Goal: Transaction & Acquisition: Purchase product/service

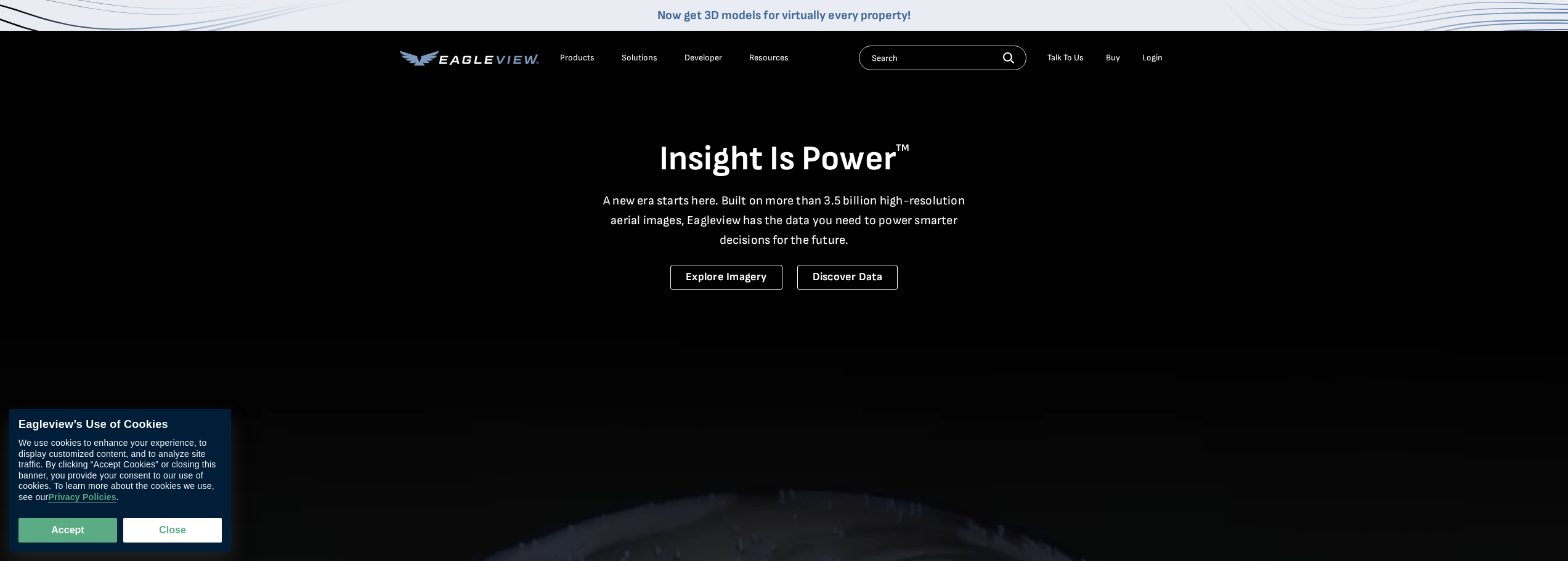
click at [1151, 58] on div "Login" at bounding box center [1152, 57] width 20 height 11
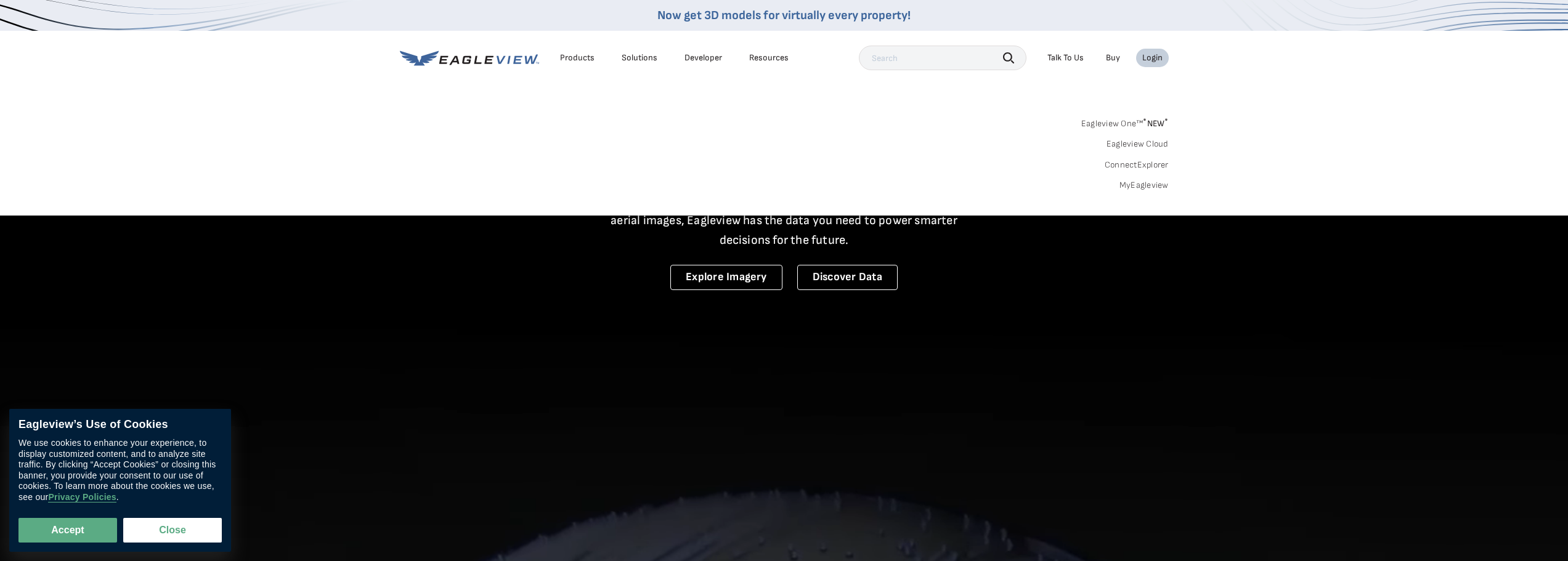
click at [1151, 58] on div "Login" at bounding box center [1152, 57] width 20 height 11
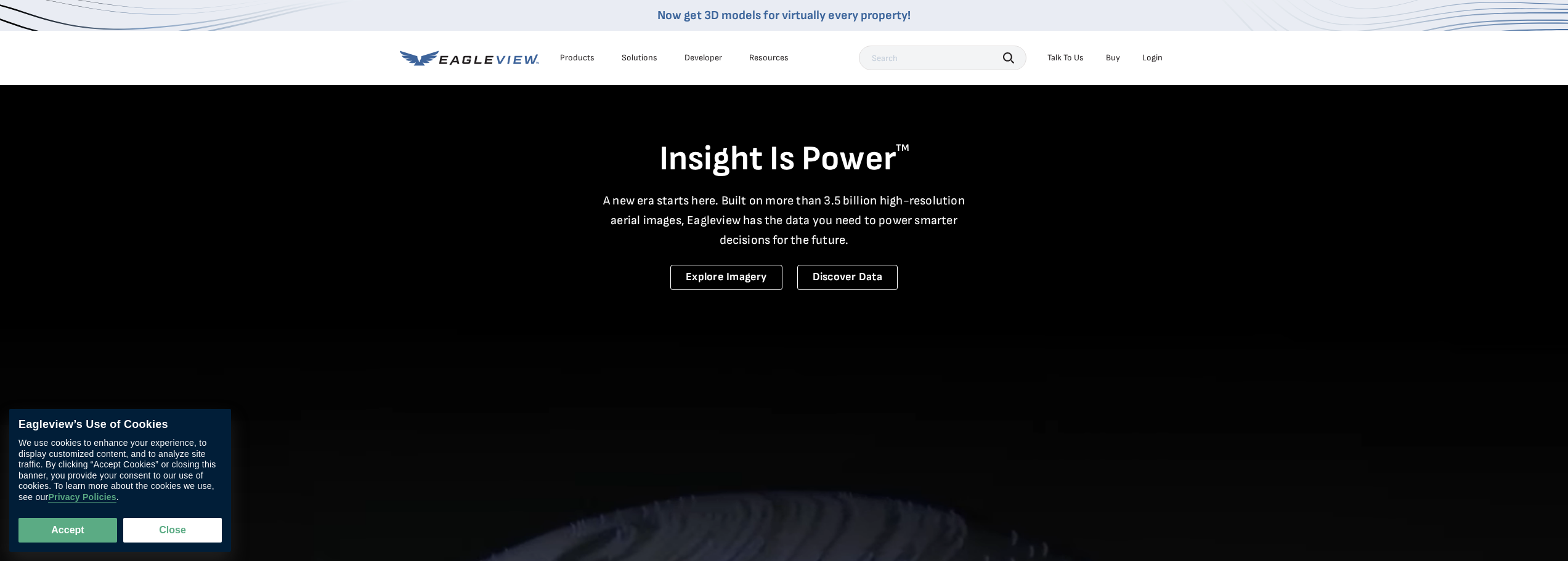
click at [1151, 58] on div "Login" at bounding box center [1152, 57] width 20 height 11
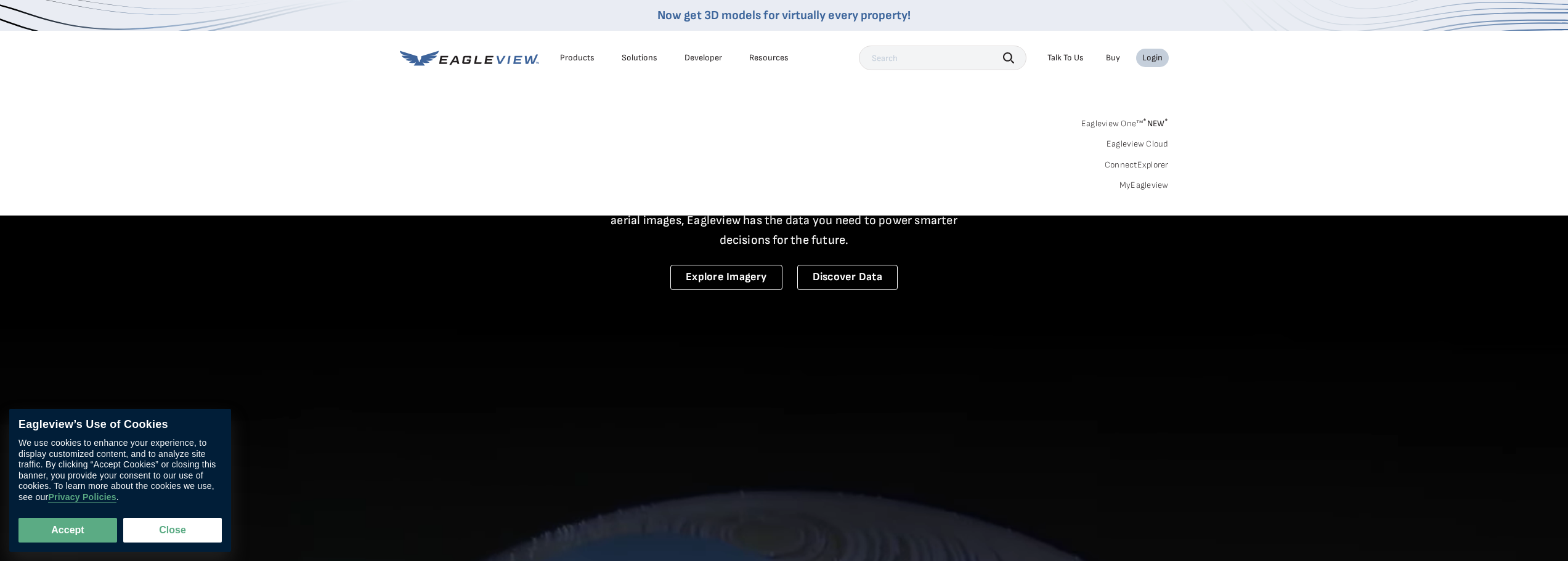
click at [1155, 111] on div "Search Products Our Product Areas Imagery 1-Inch GSD Aerial Imagery *" at bounding box center [784, 158] width 1568 height 116
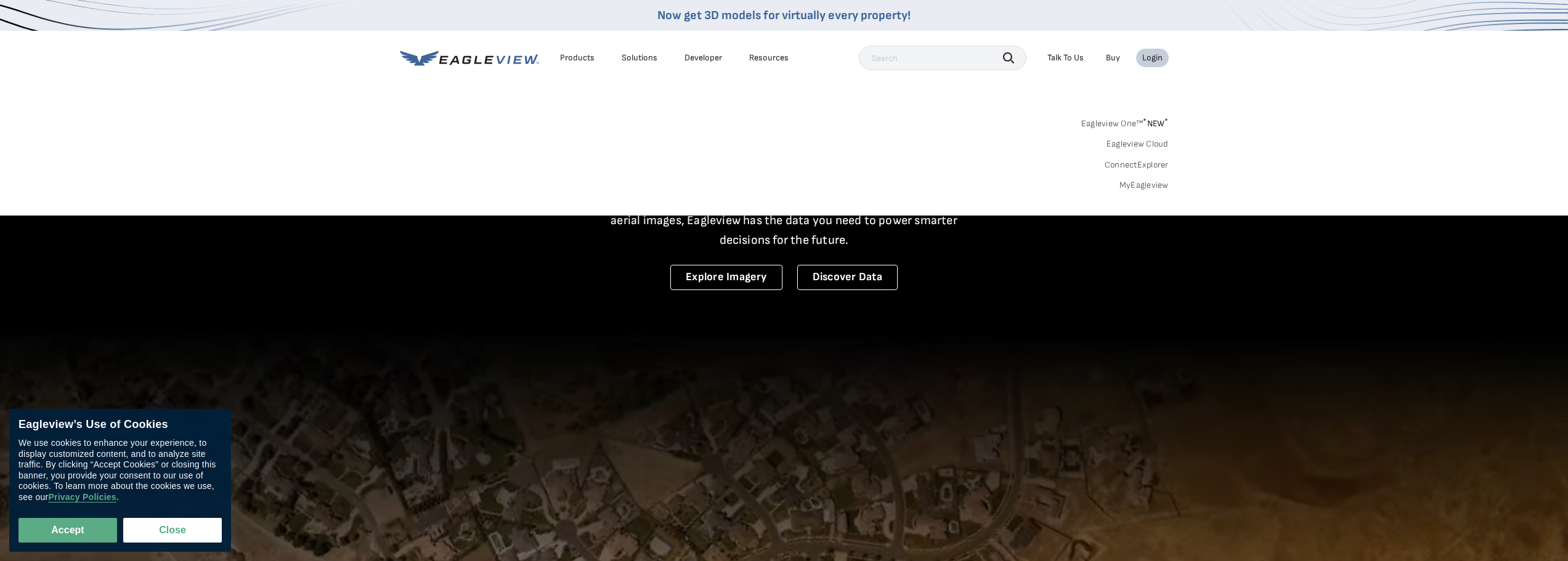
click at [1159, 121] on span "* NEW *" at bounding box center [1156, 124] width 26 height 11
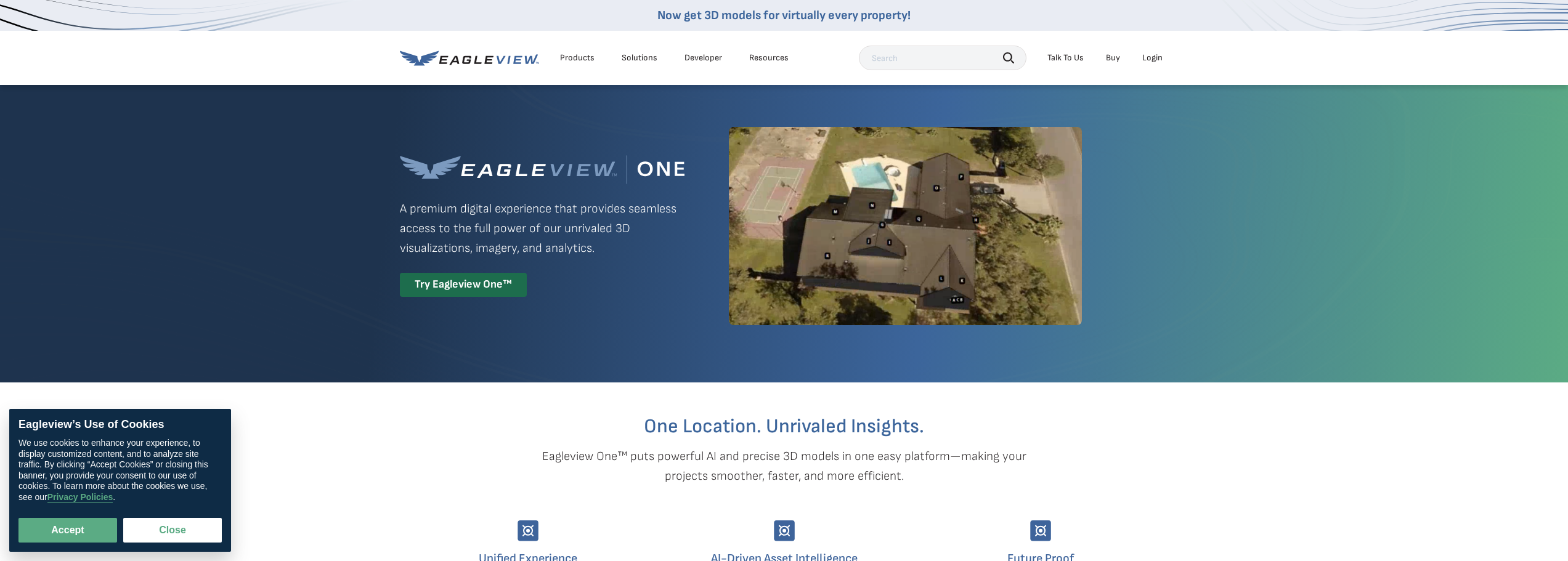
click at [1153, 59] on div "Login" at bounding box center [1152, 57] width 20 height 11
click at [1150, 63] on div "Login" at bounding box center [1152, 57] width 20 height 11
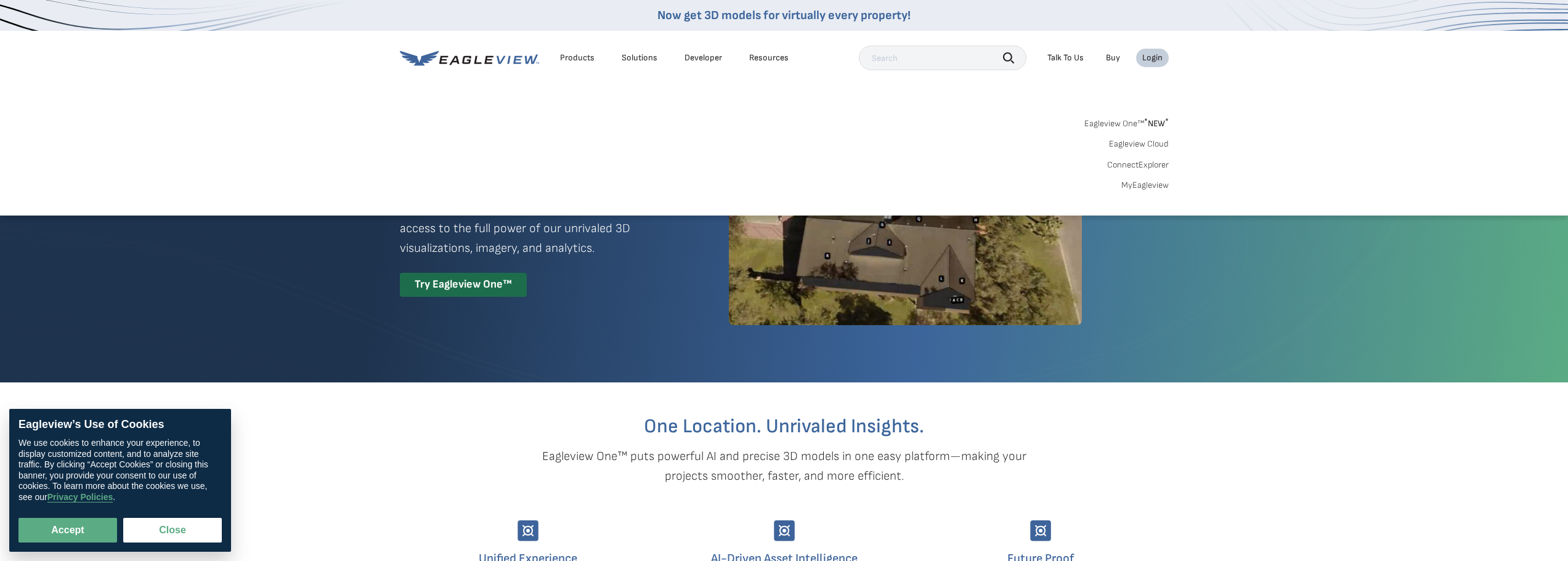
click at [1150, 192] on div "Search Products Our Product Areas Imagery 1-Inch GSD Aerial Imagery *" at bounding box center [784, 158] width 1568 height 116
click at [1156, 190] on link "MyEagleview" at bounding box center [1144, 185] width 47 height 11
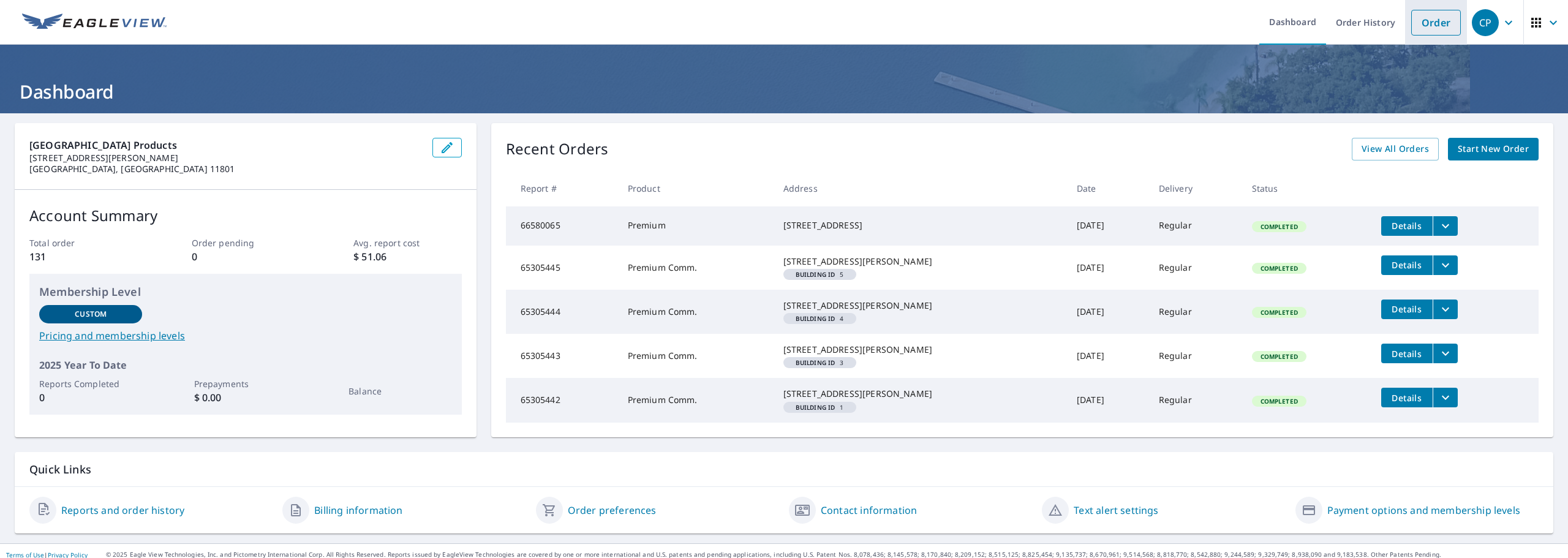
click at [1431, 28] on link "Order" at bounding box center [1436, 22] width 49 height 26
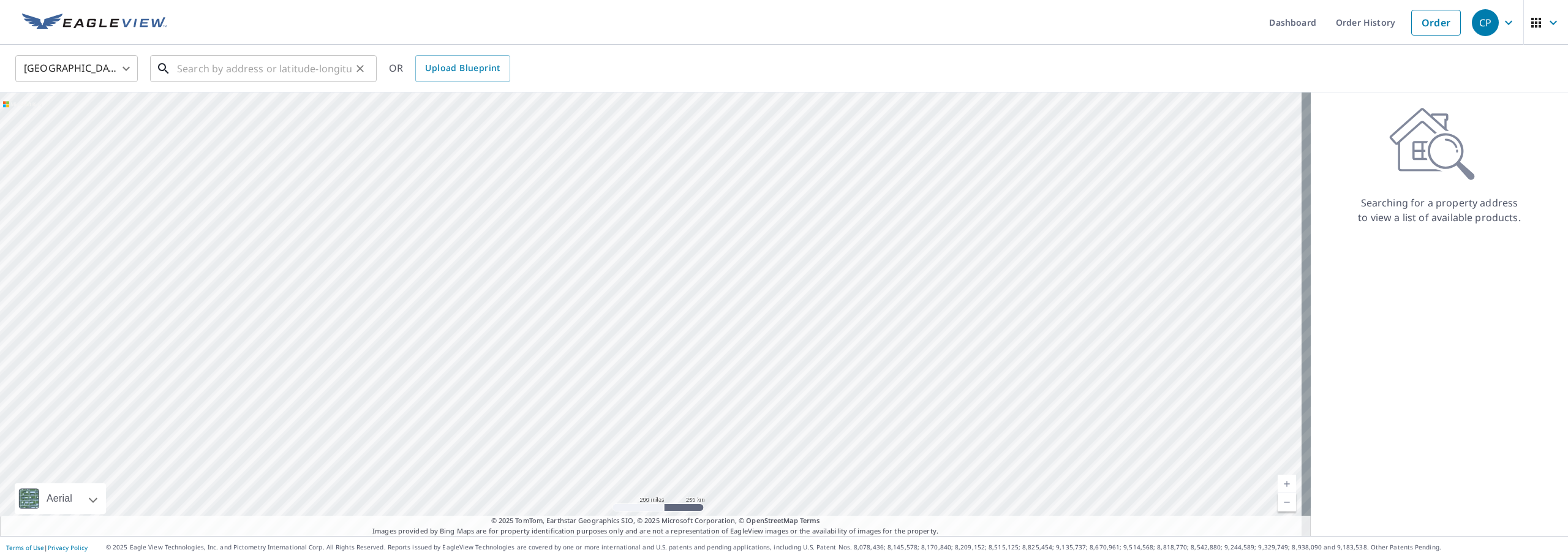
click at [243, 82] on div "​" at bounding box center [263, 69] width 226 height 27
paste input "[STREET_ADDRESS]"
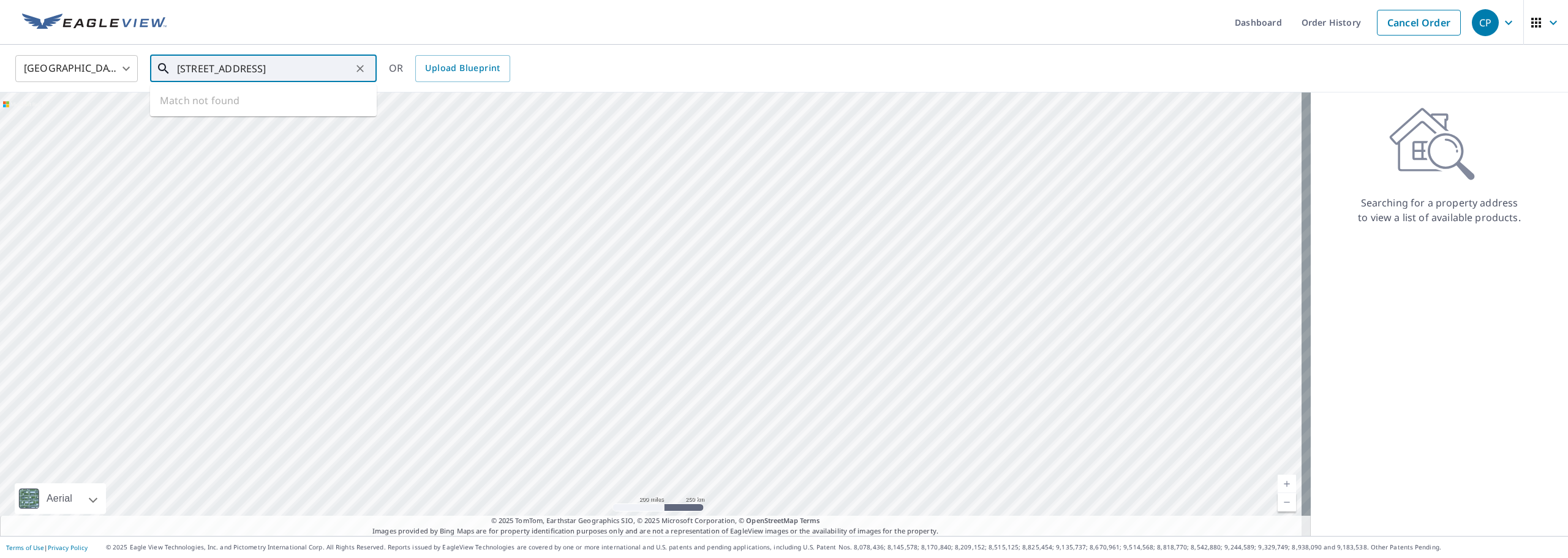
scroll to position [0, 21]
type input "[STREET_ADDRESS]"
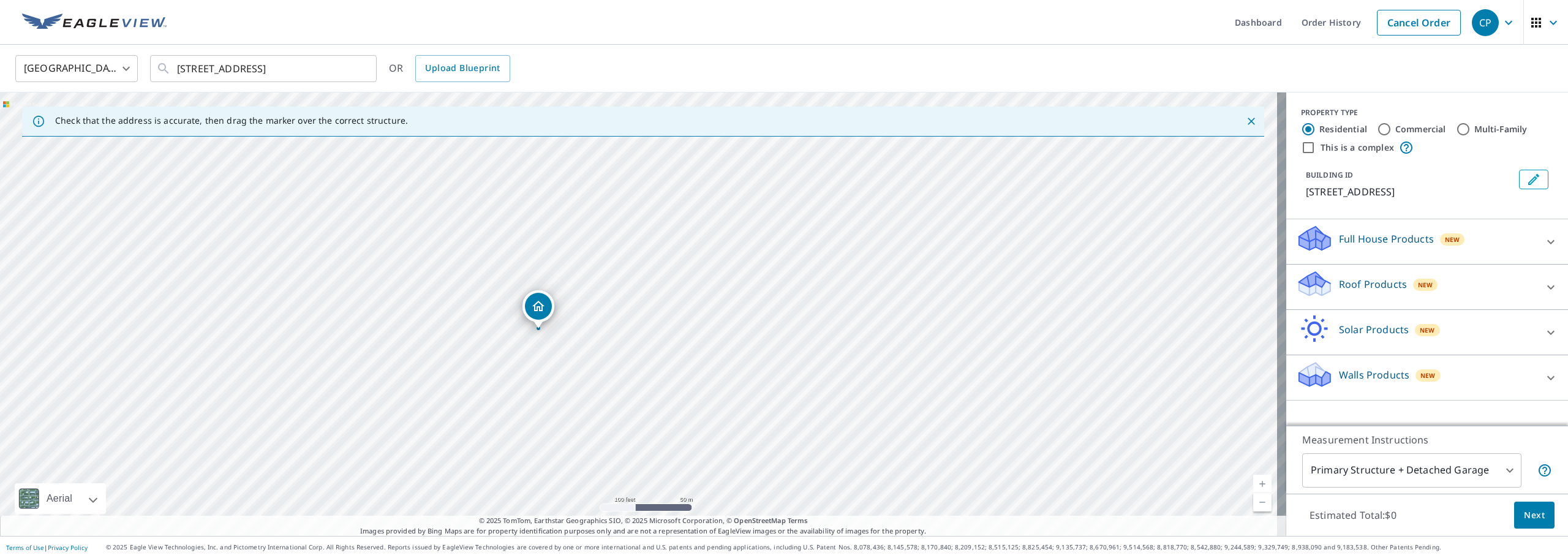
click at [1304, 149] on input "This is a complex" at bounding box center [1309, 148] width 15 height 15
checkbox input "true"
radio input "false"
radio input "true"
type input "4"
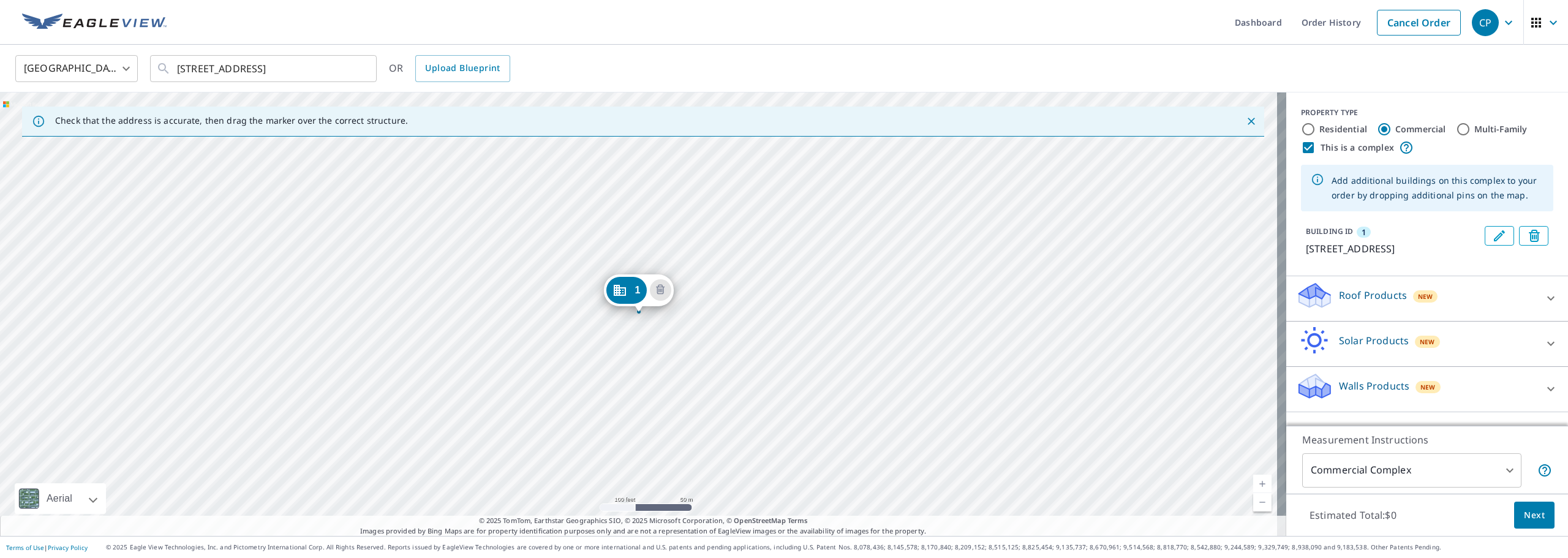
click at [610, 349] on div "1 [STREET_ADDRESS]" at bounding box center [643, 314] width 1286 height 444
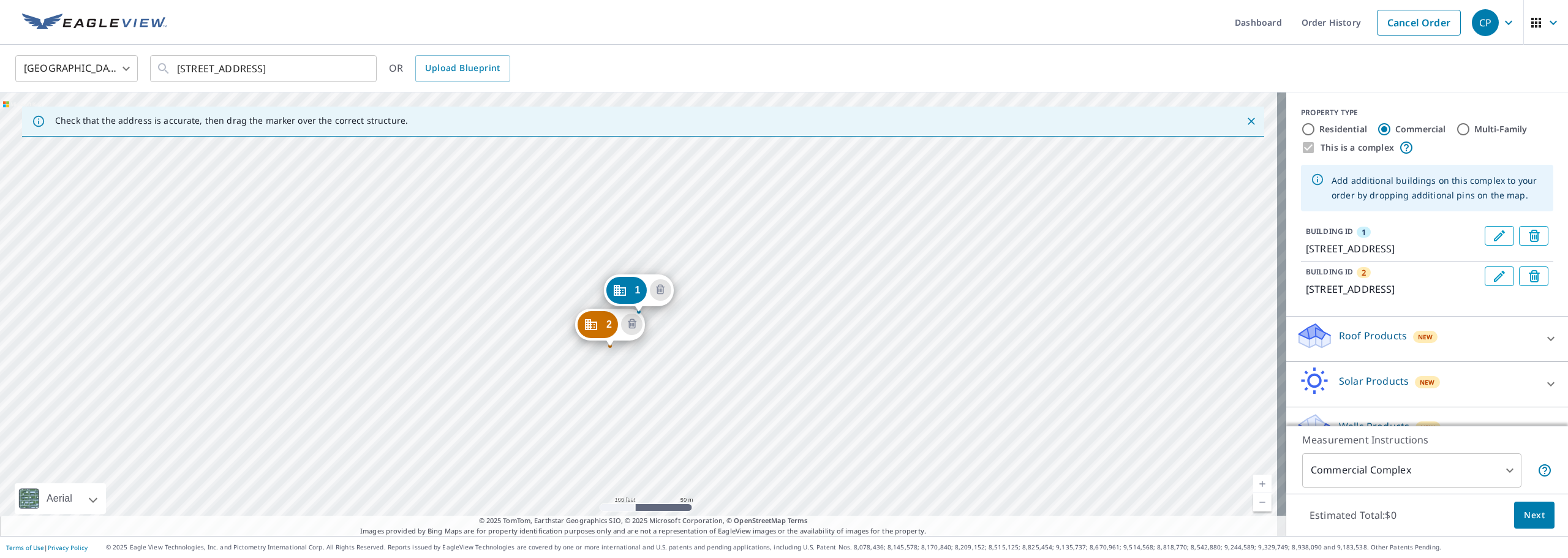
click at [585, 379] on div "2 [STREET_ADDRESS] [GEOGRAPHIC_DATA][STREET_ADDRESS]" at bounding box center [643, 314] width 1286 height 444
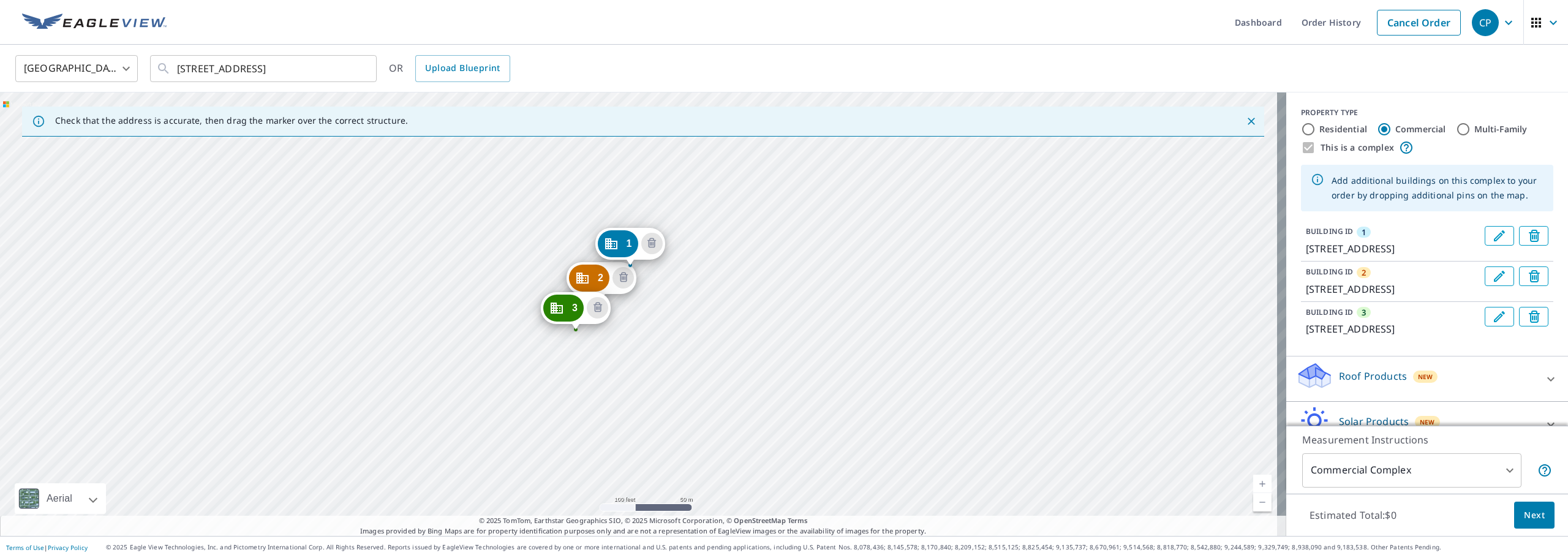
drag, startPoint x: 573, startPoint y: 458, endPoint x: 563, endPoint y: 402, distance: 56.9
click at [540, 463] on div "2 [STREET_ADDRESS] [GEOGRAPHIC_DATA][STREET_ADDRESS] [GEOGRAPHIC_DATA][STREET_A…" at bounding box center [643, 314] width 1286 height 444
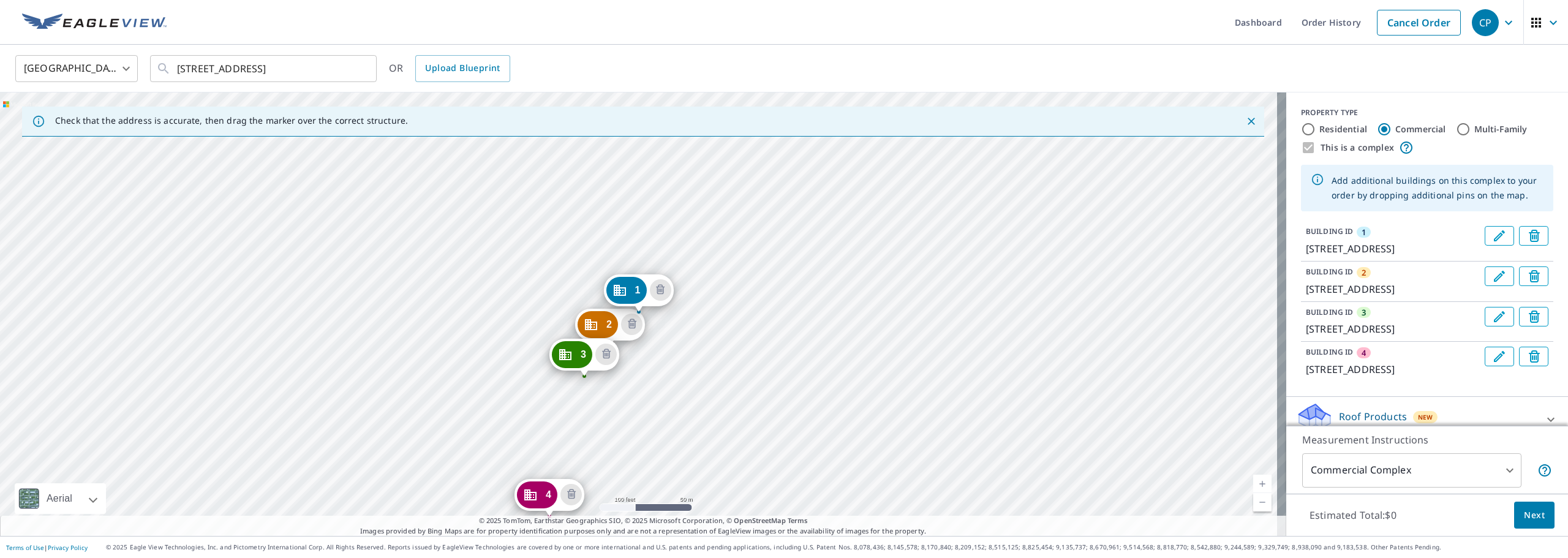
drag, startPoint x: 581, startPoint y: 460, endPoint x: 589, endPoint y: 356, distance: 104.3
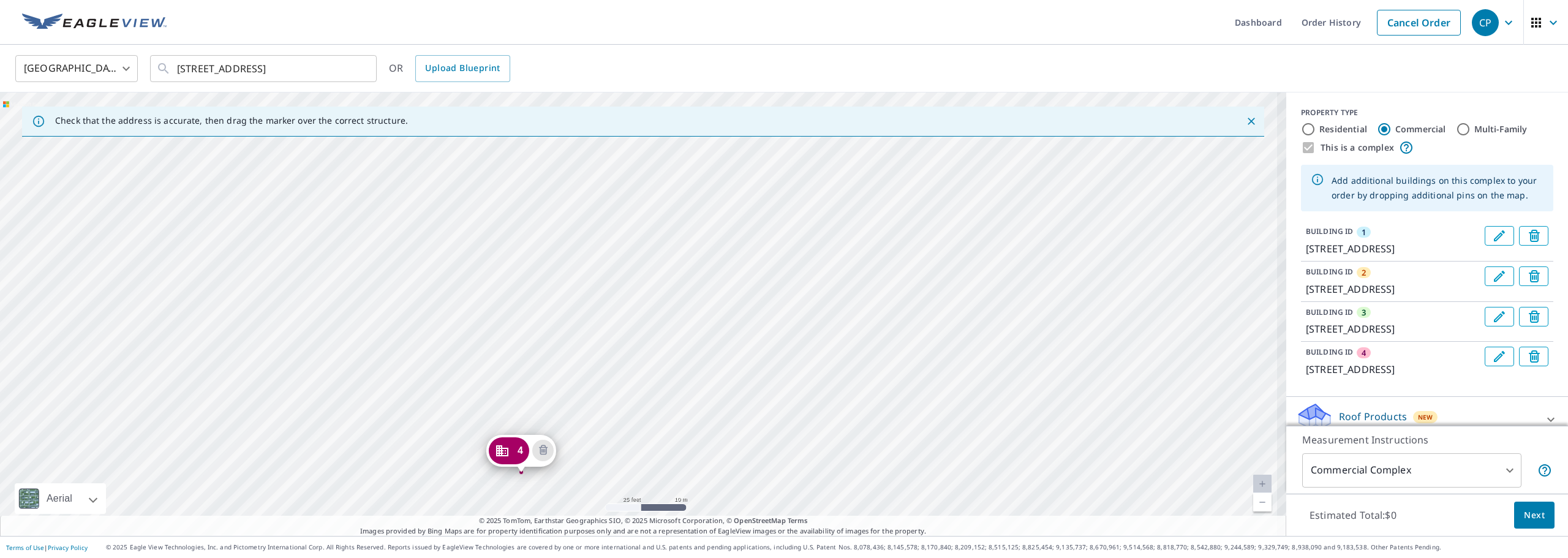
click at [563, 364] on div "2 [STREET_ADDRESS] [GEOGRAPHIC_DATA][STREET_ADDRESS] [GEOGRAPHIC_DATA][STREET_A…" at bounding box center [643, 314] width 1286 height 444
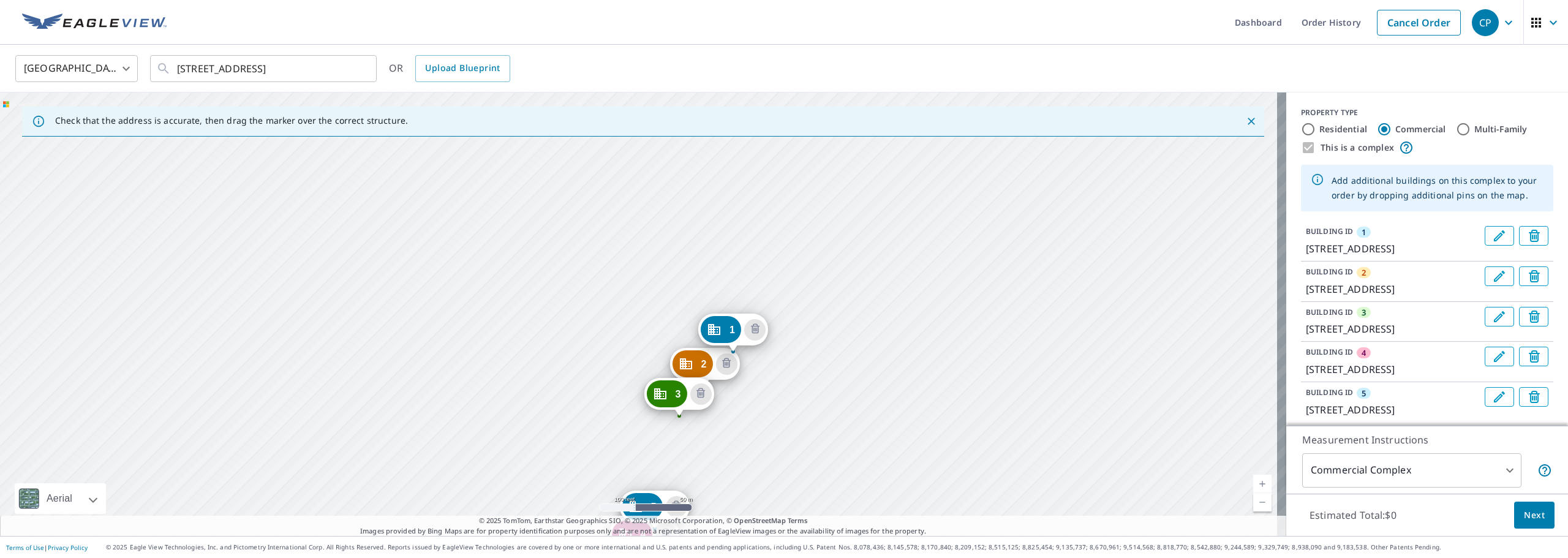
drag, startPoint x: 752, startPoint y: 408, endPoint x: 725, endPoint y: 358, distance: 56.8
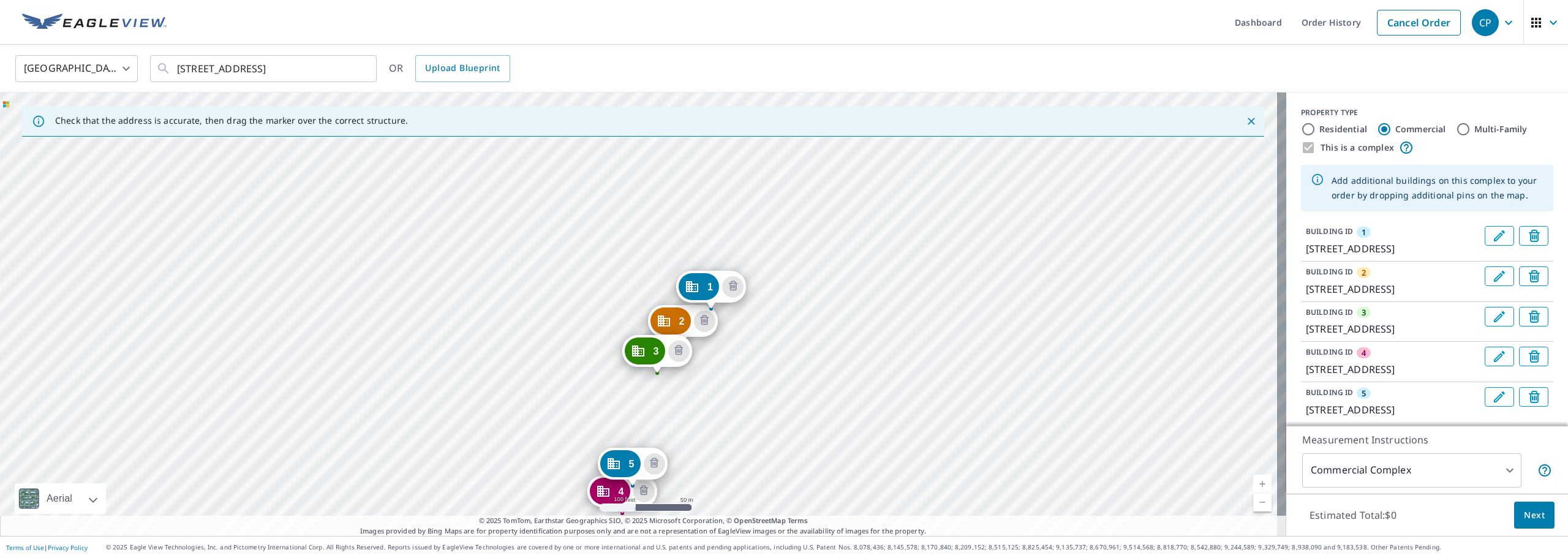
click at [675, 438] on div "2 [GEOGRAPHIC_DATA] [GEOGRAPHIC_DATA][STREET_ADDRESS] [GEOGRAPHIC_DATA][STREET_…" at bounding box center [643, 314] width 1286 height 444
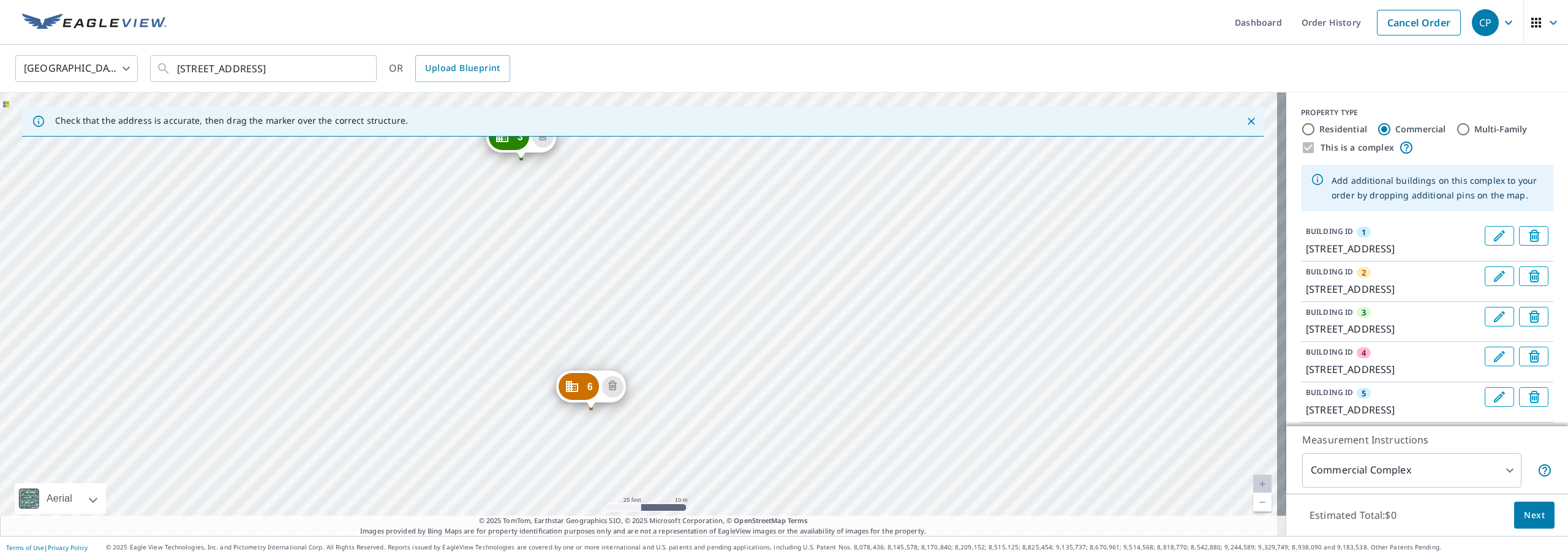
click at [492, 481] on div "2 [GEOGRAPHIC_DATA] [GEOGRAPHIC_DATA][STREET_ADDRESS] [GEOGRAPHIC_DATA][STREET_…" at bounding box center [643, 314] width 1286 height 444
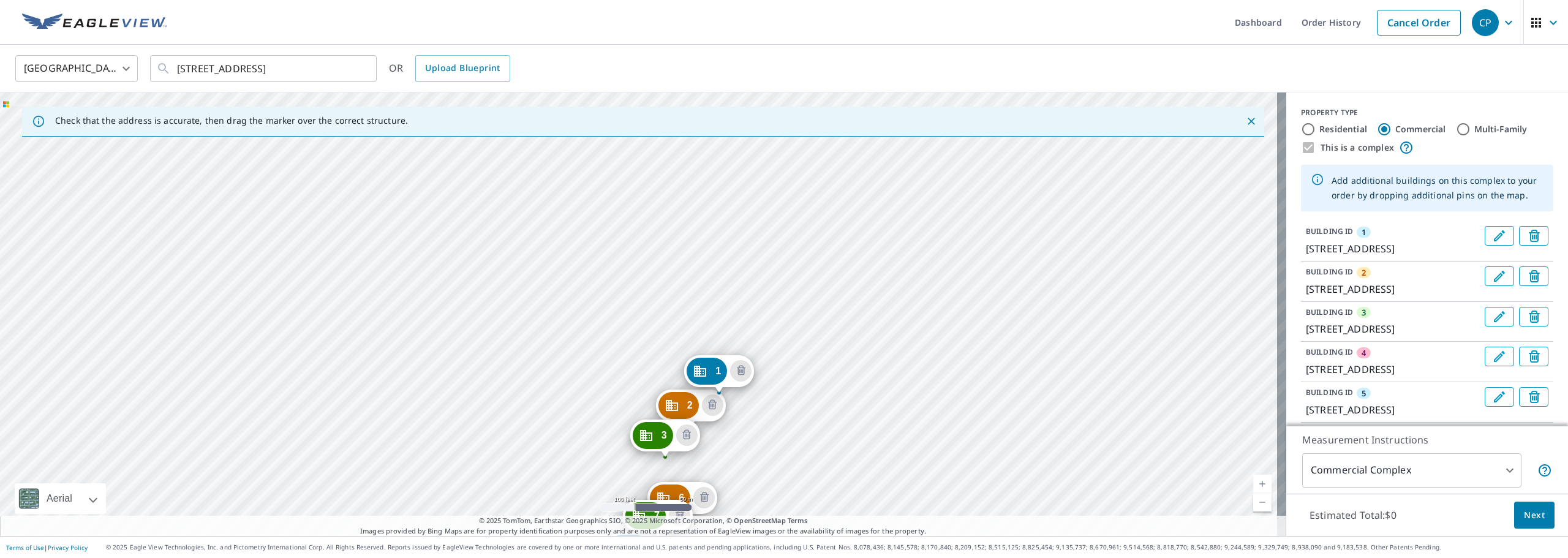
drag, startPoint x: 767, startPoint y: 450, endPoint x: 705, endPoint y: 334, distance: 131.5
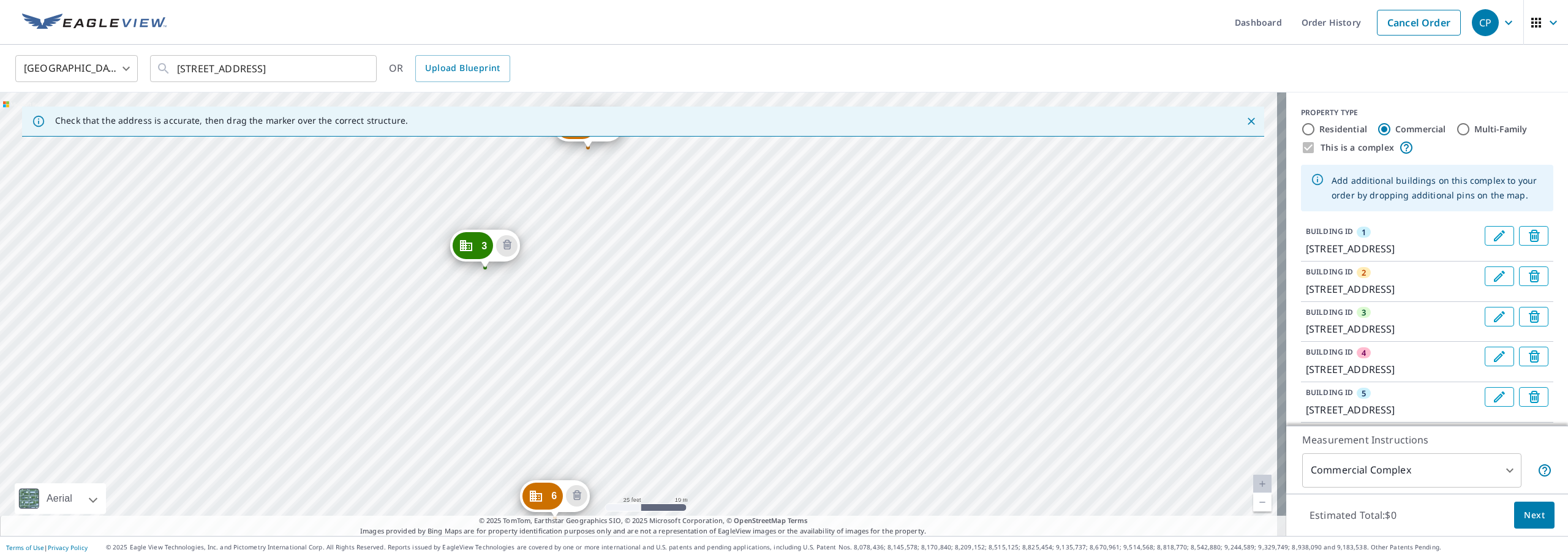
click at [642, 416] on div "2 [GEOGRAPHIC_DATA] [GEOGRAPHIC_DATA][STREET_ADDRESS] [GEOGRAPHIC_DATA][STREET_…" at bounding box center [643, 314] width 1286 height 444
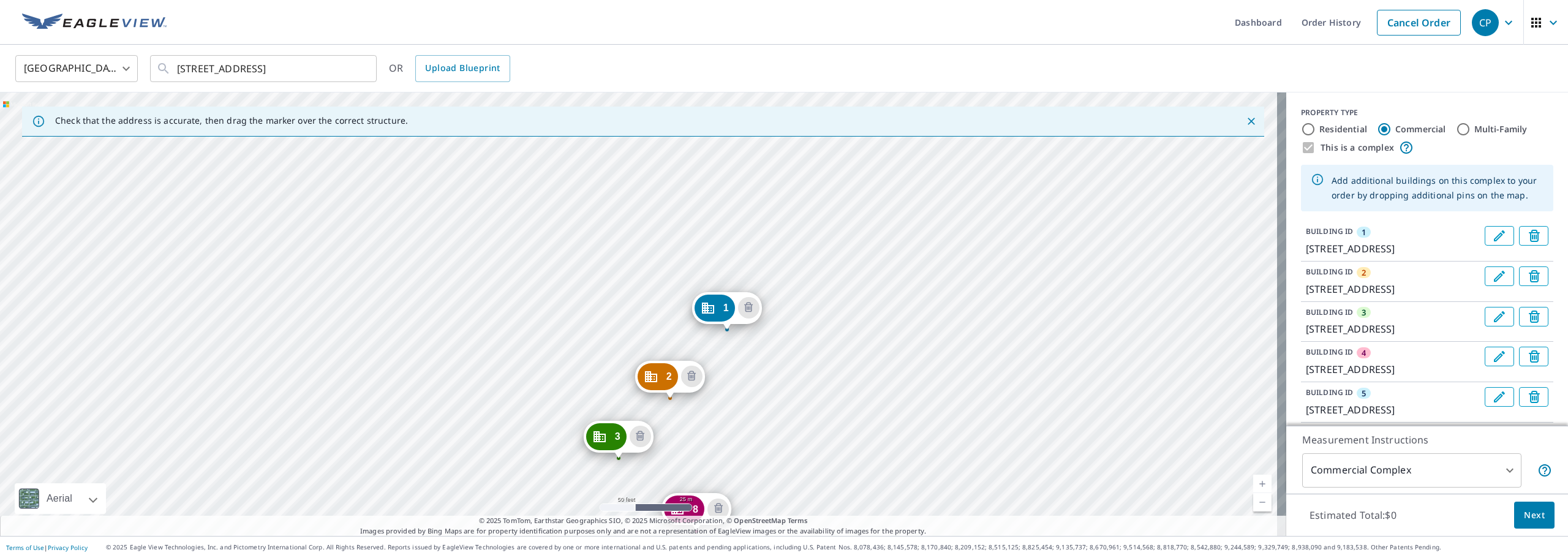
click at [780, 437] on div "2 [GEOGRAPHIC_DATA] [GEOGRAPHIC_DATA][STREET_ADDRESS] [GEOGRAPHIC_DATA][STREET_…" at bounding box center [643, 314] width 1286 height 444
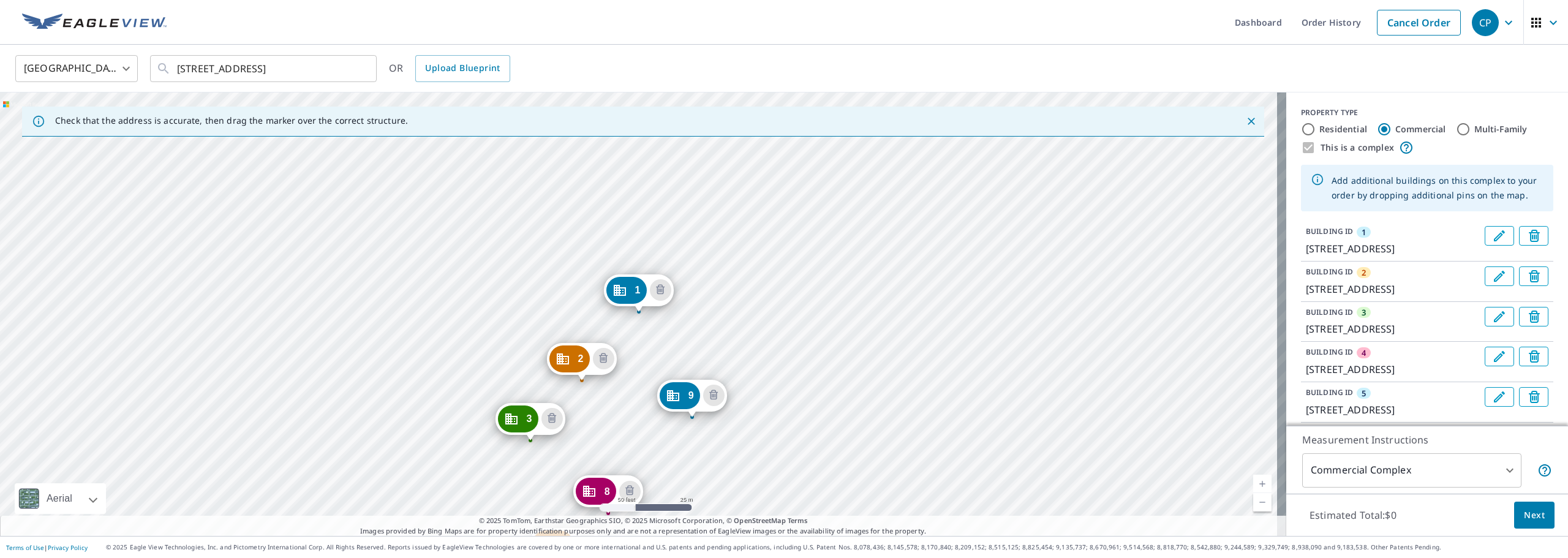
click at [726, 359] on div "2 [GEOGRAPHIC_DATA] [GEOGRAPHIC_DATA] [GEOGRAPHIC_DATA][STREET_ADDRESS] [GEOGRA…" at bounding box center [643, 314] width 1286 height 444
click at [779, 293] on div "2 [GEOGRAPHIC_DATA] [GEOGRAPHIC_DATA] [GEOGRAPHIC_DATA][STREET_ADDRESS] [GEOGRA…" at bounding box center [643, 314] width 1286 height 444
click at [827, 258] on div "2 [GEOGRAPHIC_DATA] [GEOGRAPHIC_DATA] [GEOGRAPHIC_DATA][STREET_ADDRESS] [GEOGRA…" at bounding box center [643, 314] width 1286 height 444
click at [711, 202] on div "2 [GEOGRAPHIC_DATA] [GEOGRAPHIC_DATA] [GEOGRAPHIC_DATA][STREET_ADDRESS] [GEOGRA…" at bounding box center [643, 314] width 1286 height 444
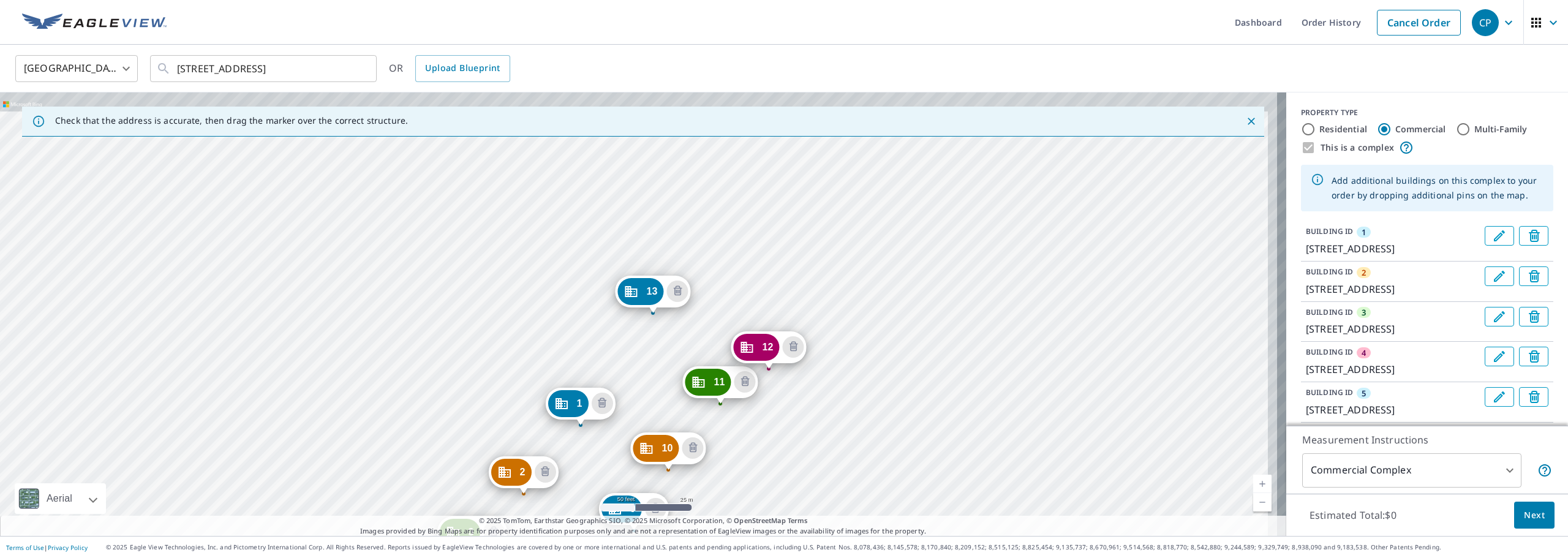
drag, startPoint x: 866, startPoint y: 180, endPoint x: 803, endPoint y: 290, distance: 126.8
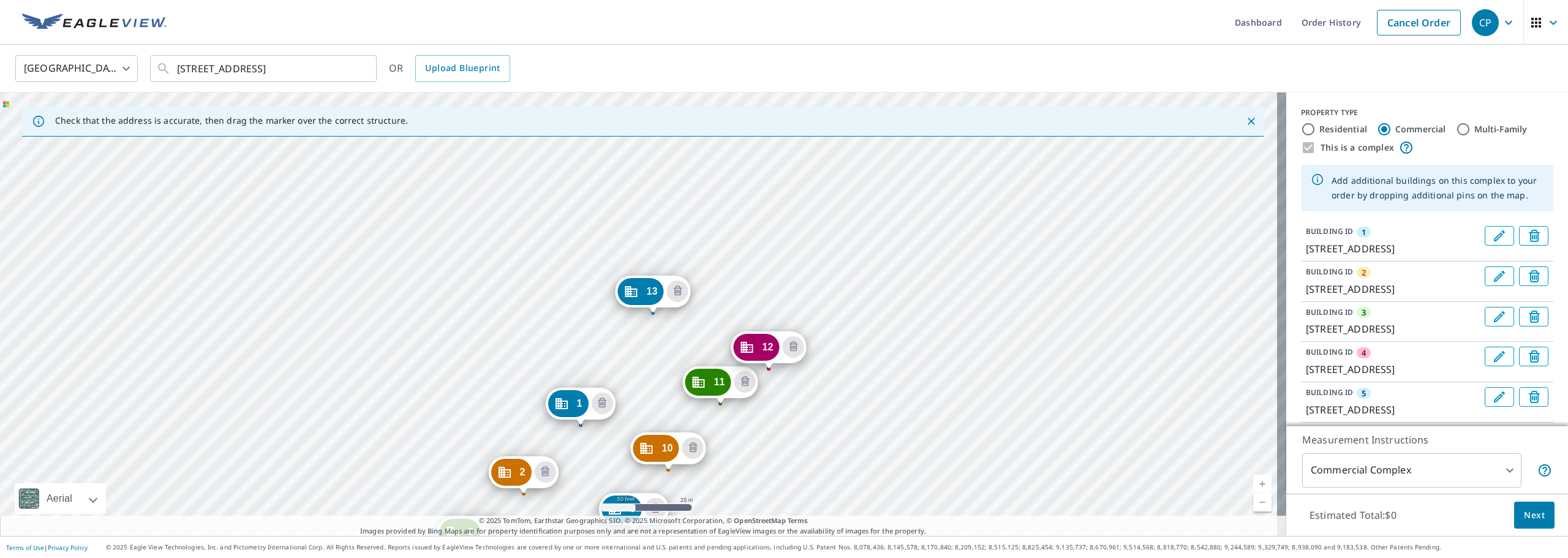
click at [788, 265] on div "2 [GEOGRAPHIC_DATA] [GEOGRAPHIC_DATA] [GEOGRAPHIC_DATA][STREET_ADDRESS] [GEOGRA…" at bounding box center [643, 314] width 1286 height 444
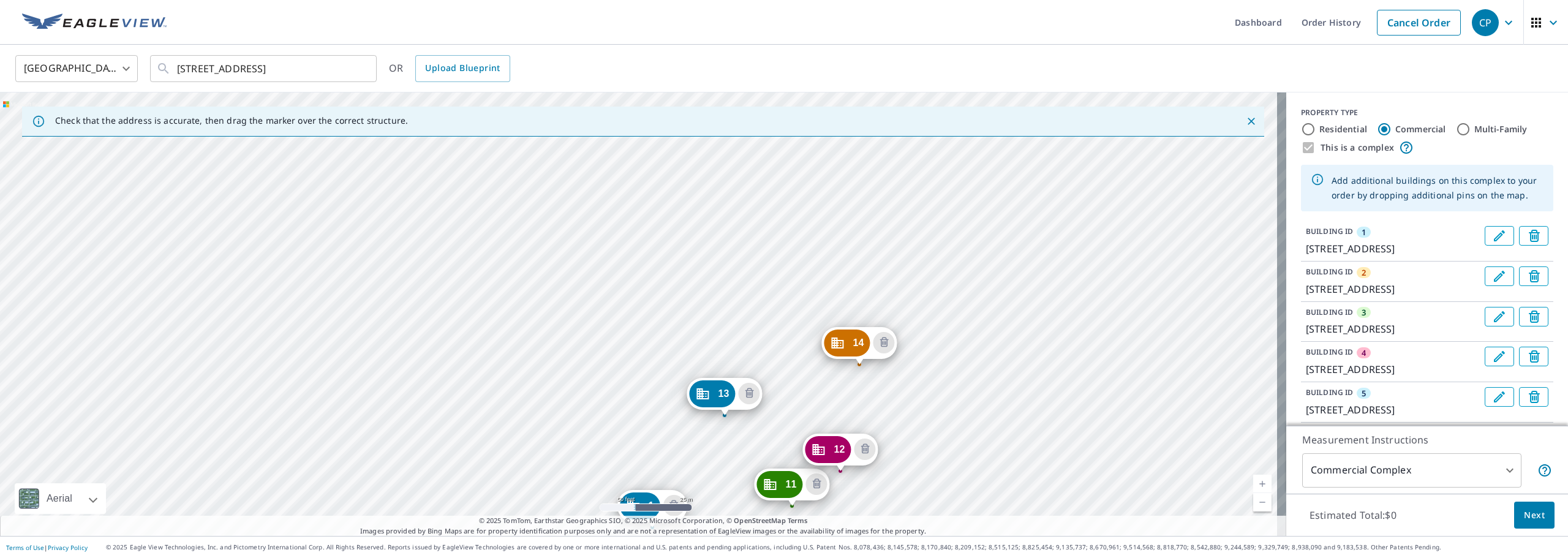
drag, startPoint x: 910, startPoint y: 218, endPoint x: 905, endPoint y: 396, distance: 178.1
click at [851, 302] on div "2 [GEOGRAPHIC_DATA] [GEOGRAPHIC_DATA] [GEOGRAPHIC_DATA][STREET_ADDRESS] [GEOGRA…" at bounding box center [643, 314] width 1286 height 444
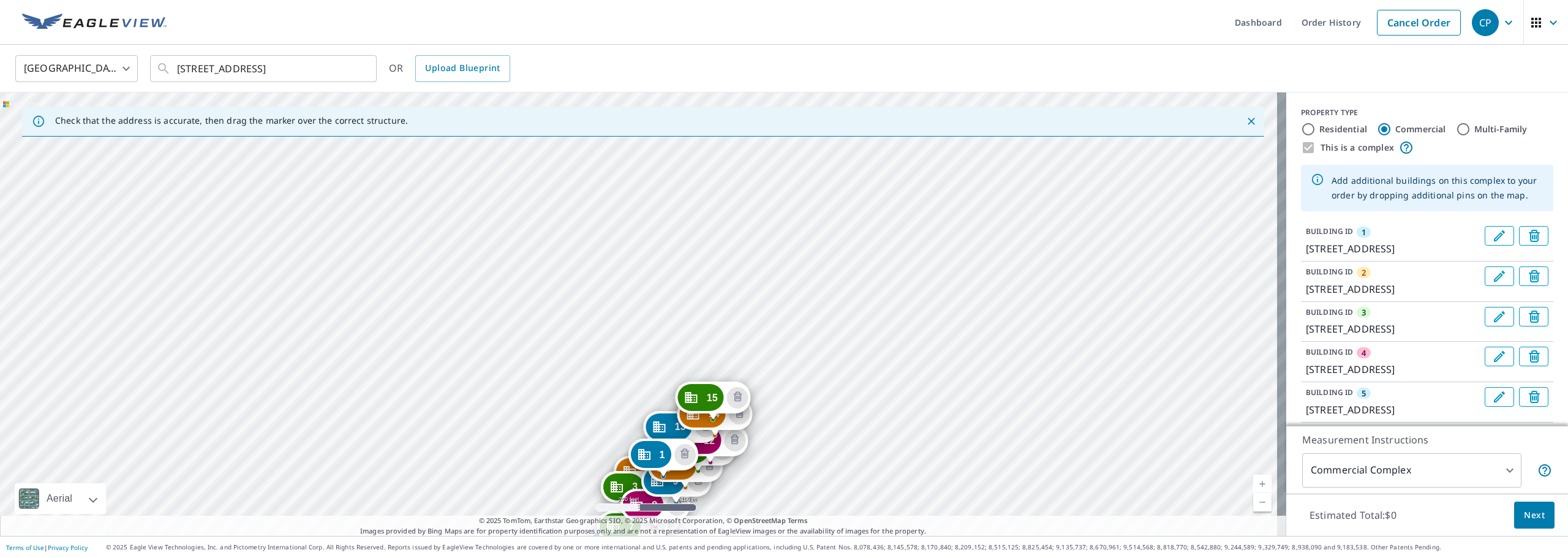
drag, startPoint x: 963, startPoint y: 159, endPoint x: 802, endPoint y: 397, distance: 287.3
click at [802, 397] on div "2 [GEOGRAPHIC_DATA] [GEOGRAPHIC_DATA] [GEOGRAPHIC_DATA][STREET_ADDRESS] [GEOGRA…" at bounding box center [643, 314] width 1286 height 444
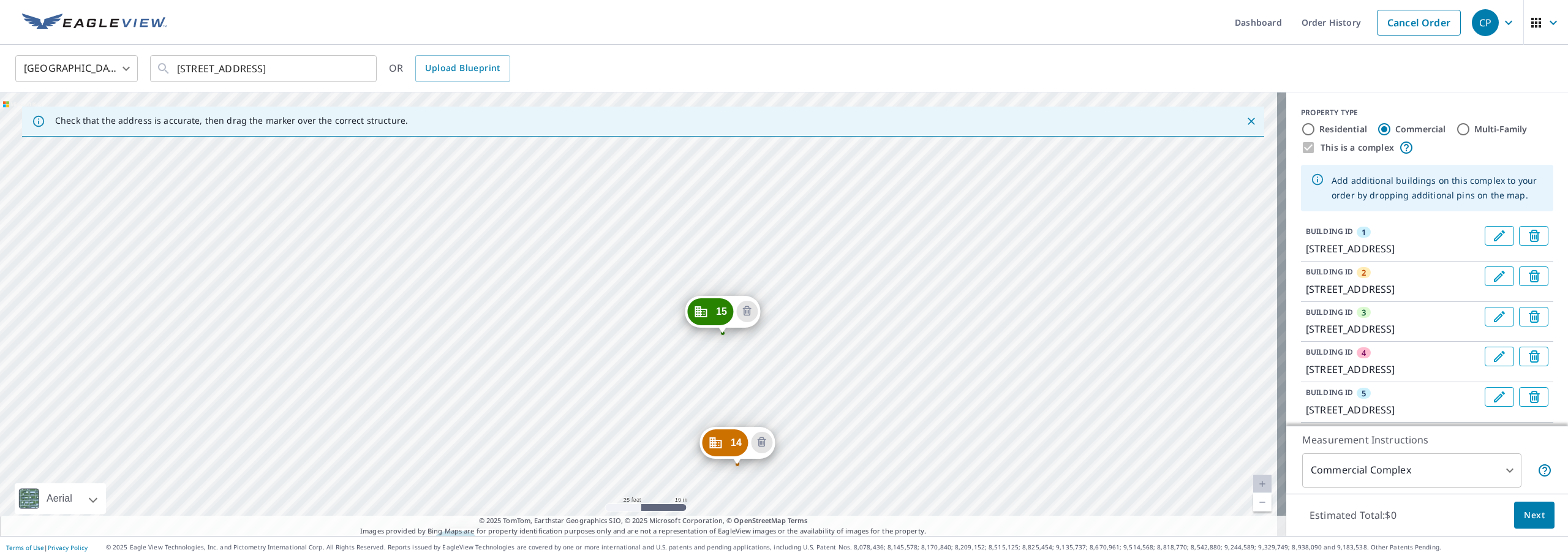
drag, startPoint x: 570, startPoint y: 467, endPoint x: 589, endPoint y: 362, distance: 106.7
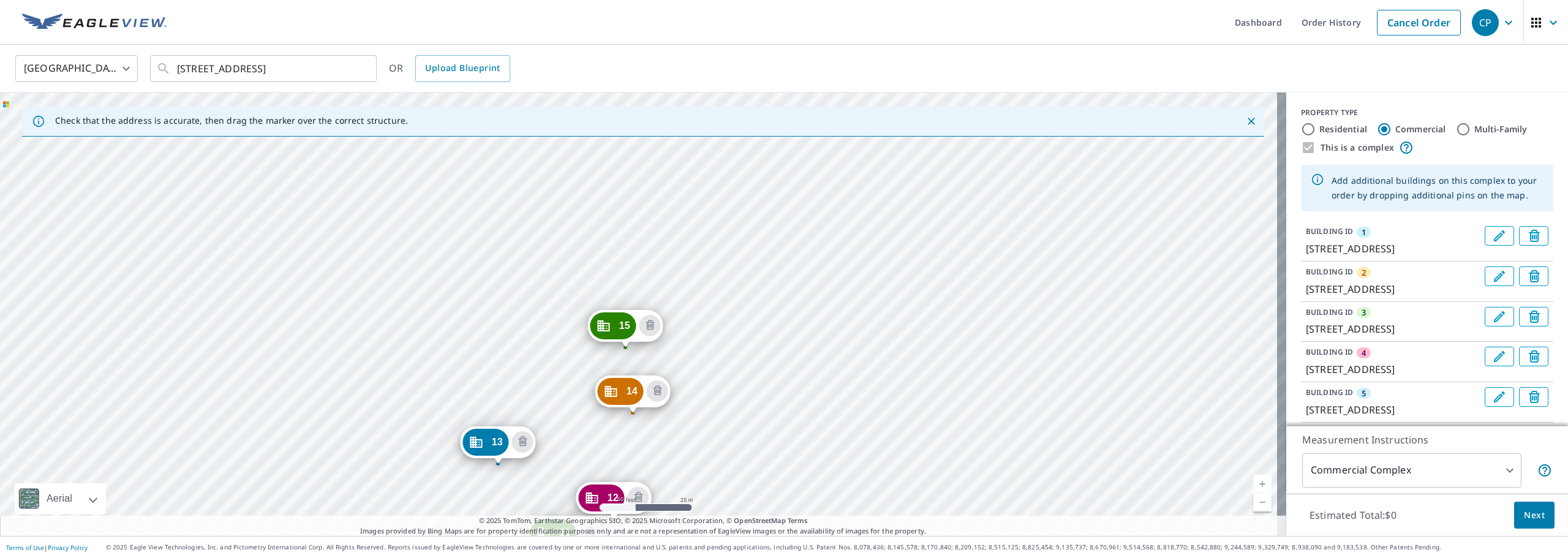
click at [527, 364] on div "2 [GEOGRAPHIC_DATA] [GEOGRAPHIC_DATA] [GEOGRAPHIC_DATA][STREET_ADDRESS] [GEOGRA…" at bounding box center [643, 314] width 1286 height 444
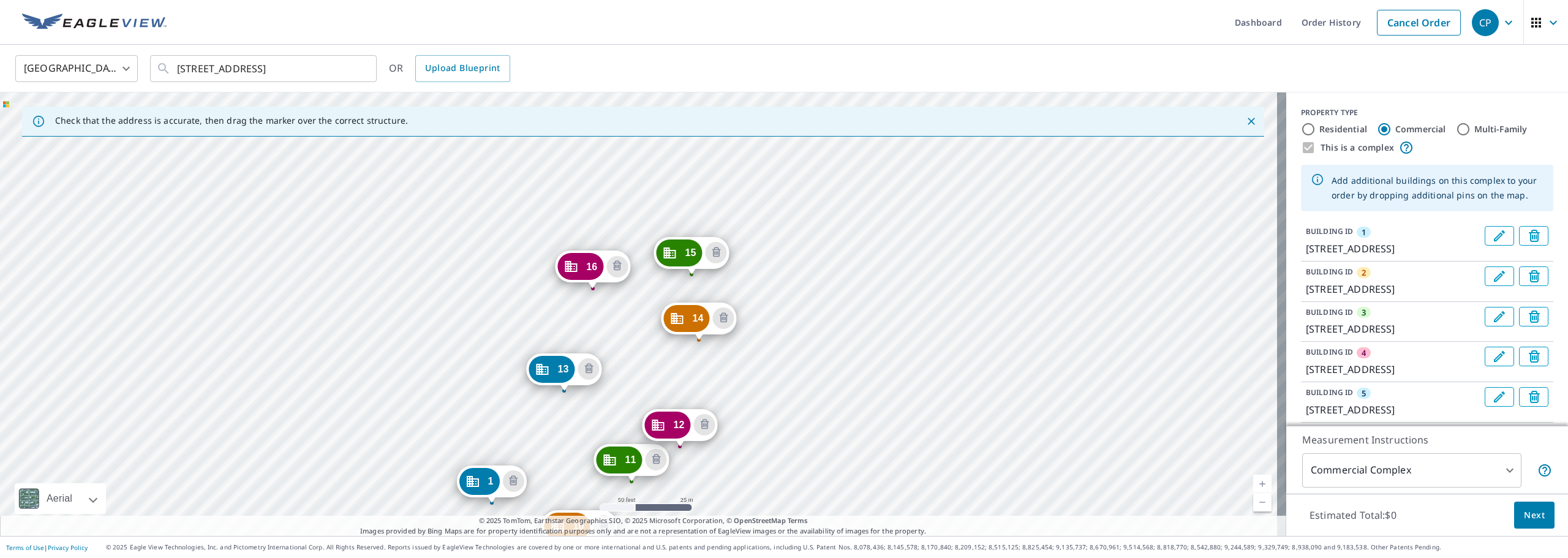
drag, startPoint x: 760, startPoint y: 202, endPoint x: 613, endPoint y: 394, distance: 241.8
click at [613, 394] on div "2 [GEOGRAPHIC_DATA] [GEOGRAPHIC_DATA] [GEOGRAPHIC_DATA][STREET_ADDRESS] [GEOGRA…" at bounding box center [643, 314] width 1286 height 444
click at [573, 179] on div "2 [GEOGRAPHIC_DATA] [GEOGRAPHIC_DATA] [GEOGRAPHIC_DATA][STREET_ADDRESS] [GEOGRA…" at bounding box center [643, 314] width 1286 height 444
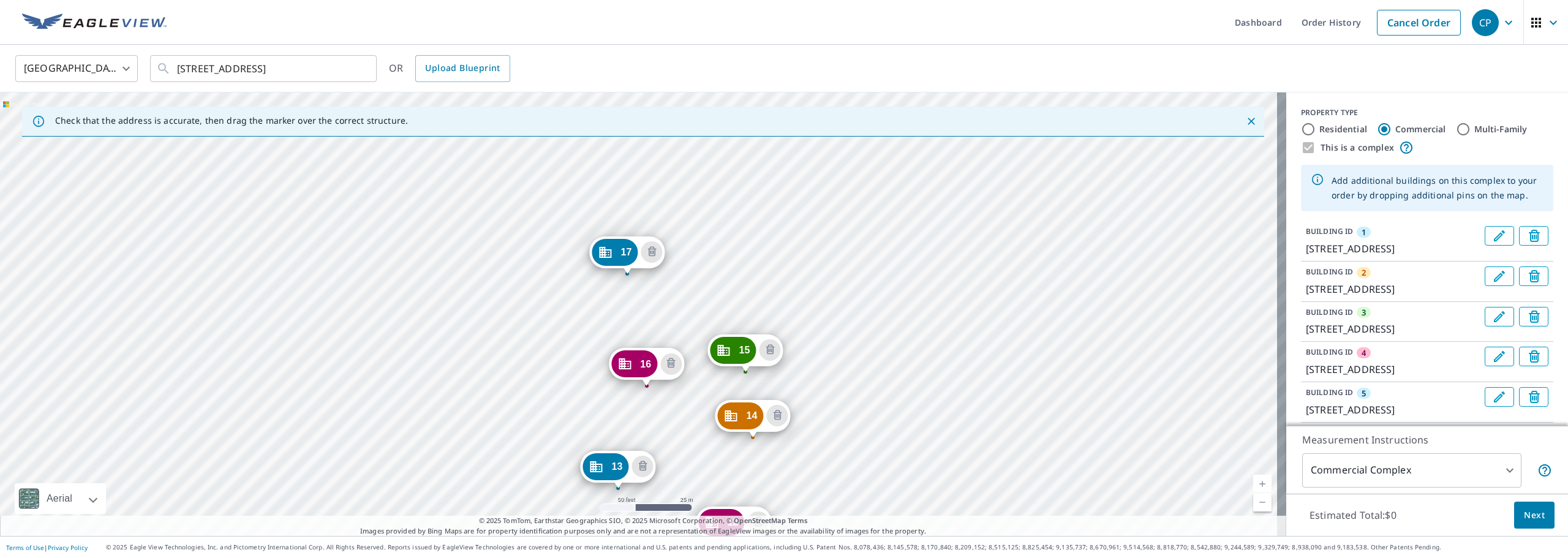
drag, startPoint x: 865, startPoint y: 182, endPoint x: 772, endPoint y: 471, distance: 303.6
click at [772, 471] on div "2 [GEOGRAPHIC_DATA] [GEOGRAPHIC_DATA] [GEOGRAPHIC_DATA][STREET_ADDRESS] [GEOGRA…" at bounding box center [643, 314] width 1286 height 444
click at [756, 315] on div "2 [GEOGRAPHIC_DATA] [GEOGRAPHIC_DATA] [GEOGRAPHIC_DATA][STREET_ADDRESS] [GEOGRA…" at bounding box center [643, 314] width 1286 height 444
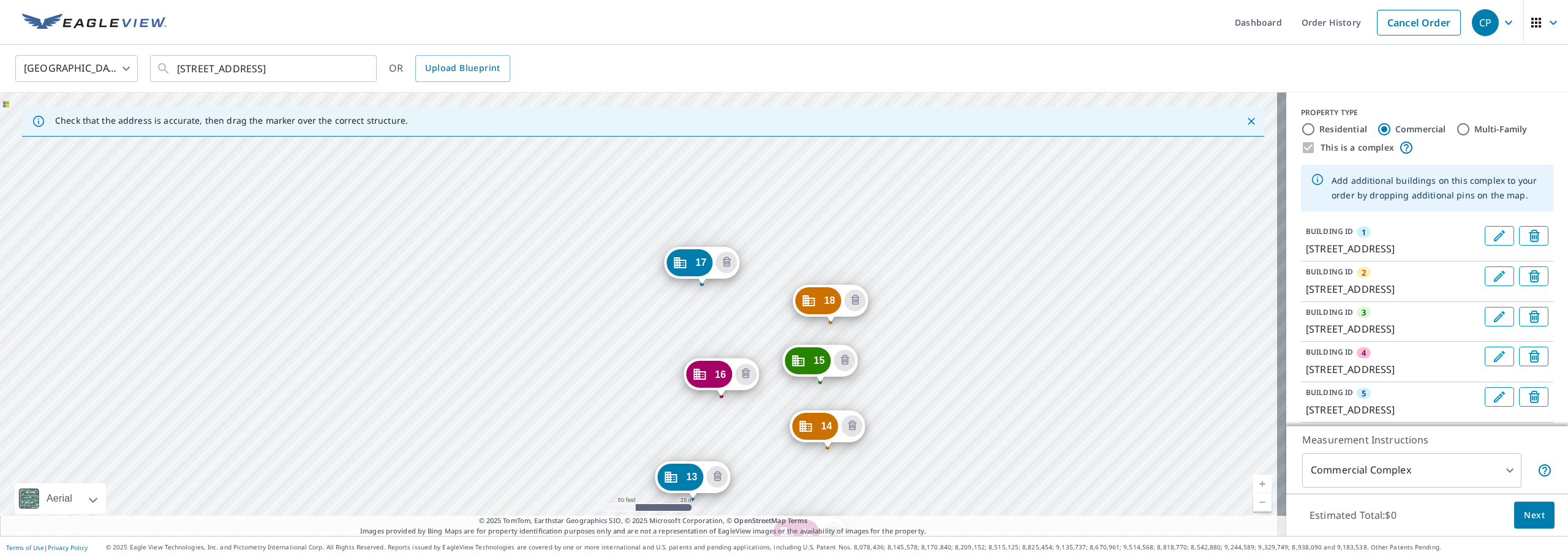
drag, startPoint x: 893, startPoint y: 198, endPoint x: 868, endPoint y: 468, distance: 271.2
click at [871, 494] on div "2 [GEOGRAPHIC_DATA] [GEOGRAPHIC_DATA] [GEOGRAPHIC_DATA][STREET_ADDRESS] [GEOGRA…" at bounding box center [643, 314] width 1286 height 444
click at [825, 273] on div "2 [GEOGRAPHIC_DATA] [GEOGRAPHIC_DATA] [GEOGRAPHIC_DATA][STREET_ADDRESS] [GEOGRA…" at bounding box center [643, 314] width 1286 height 444
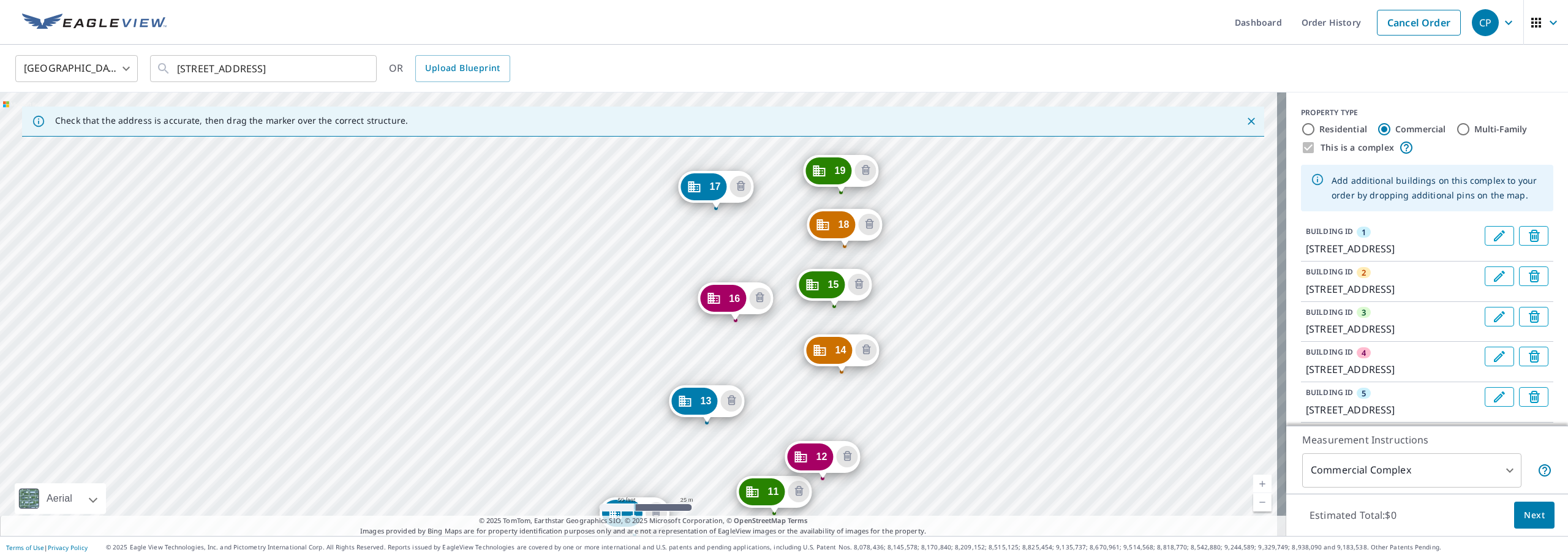
drag, startPoint x: 926, startPoint y: 217, endPoint x: 918, endPoint y: 458, distance: 241.1
click at [918, 458] on div "2 [GEOGRAPHIC_DATA] [GEOGRAPHIC_DATA] [GEOGRAPHIC_DATA][STREET_ADDRESS] [GEOGRA…" at bounding box center [643, 314] width 1286 height 444
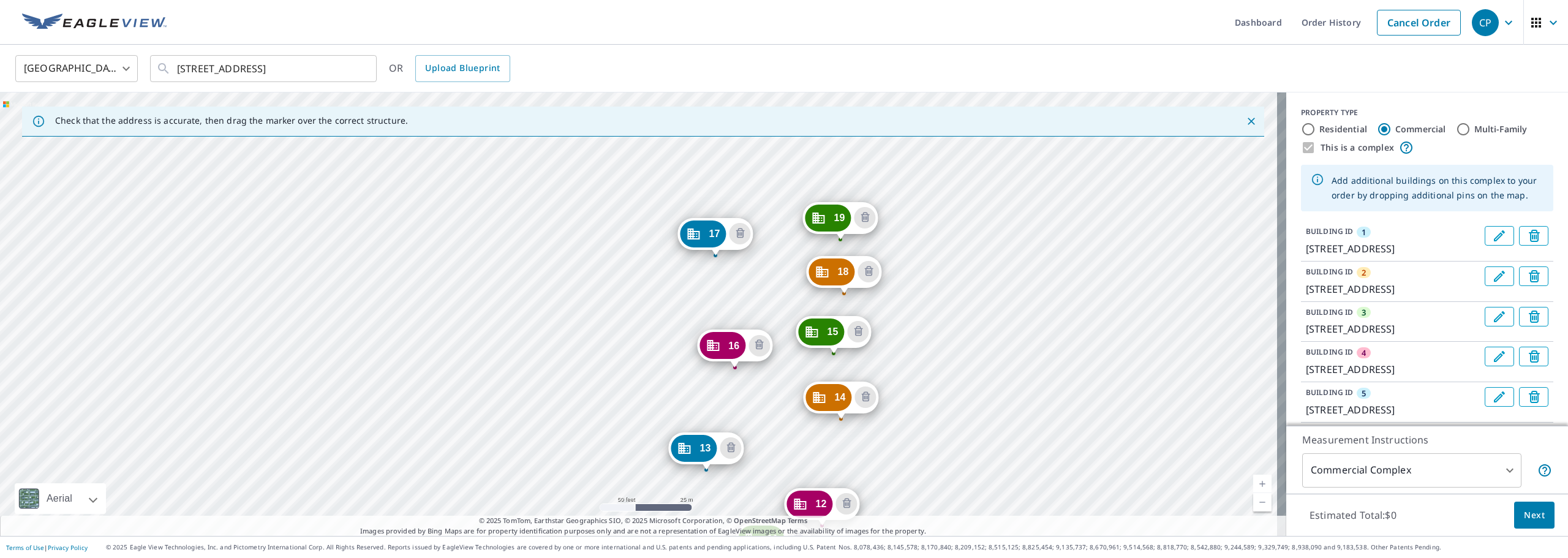
drag, startPoint x: 896, startPoint y: 178, endPoint x: 898, endPoint y: 207, distance: 29.1
click at [898, 207] on div "2 [GEOGRAPHIC_DATA] [GEOGRAPHIC_DATA] [GEOGRAPHIC_DATA][STREET_ADDRESS] [GEOGRA…" at bounding box center [643, 314] width 1286 height 444
click at [869, 176] on div "2 [GEOGRAPHIC_DATA] [GEOGRAPHIC_DATA] [GEOGRAPHIC_DATA][STREET_ADDRESS] [GEOGRA…" at bounding box center [643, 314] width 1286 height 444
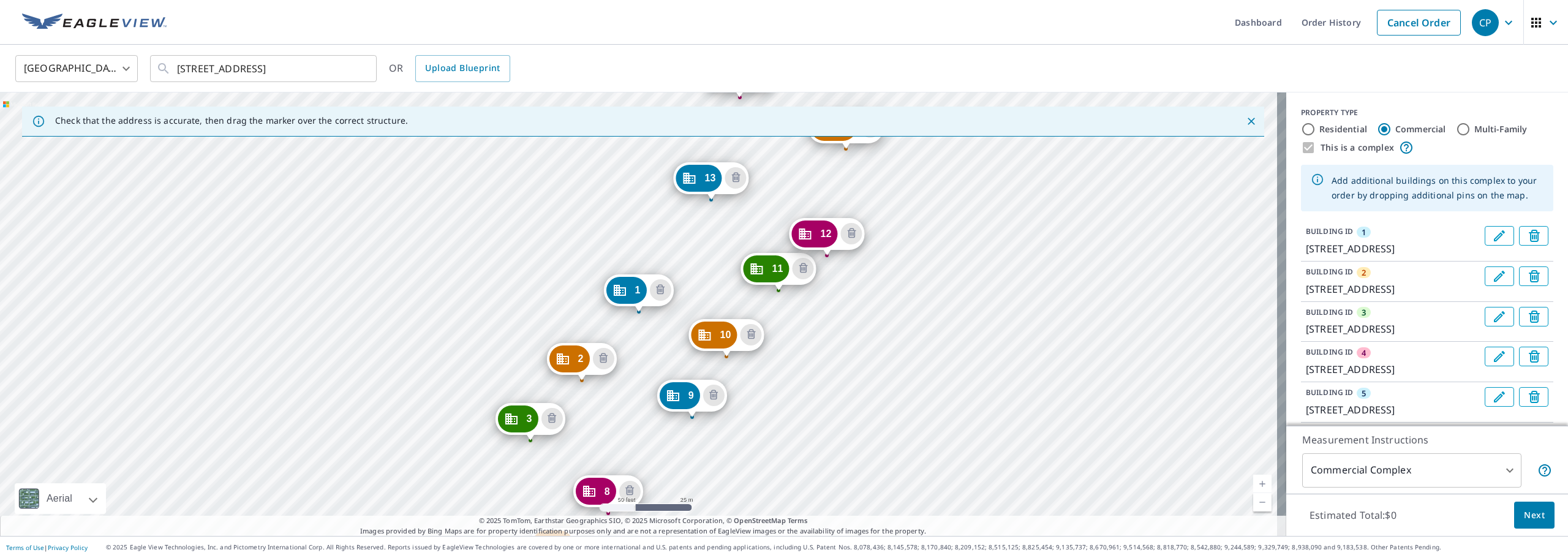
click at [1524, 517] on span "Next" at bounding box center [1534, 515] width 21 height 15
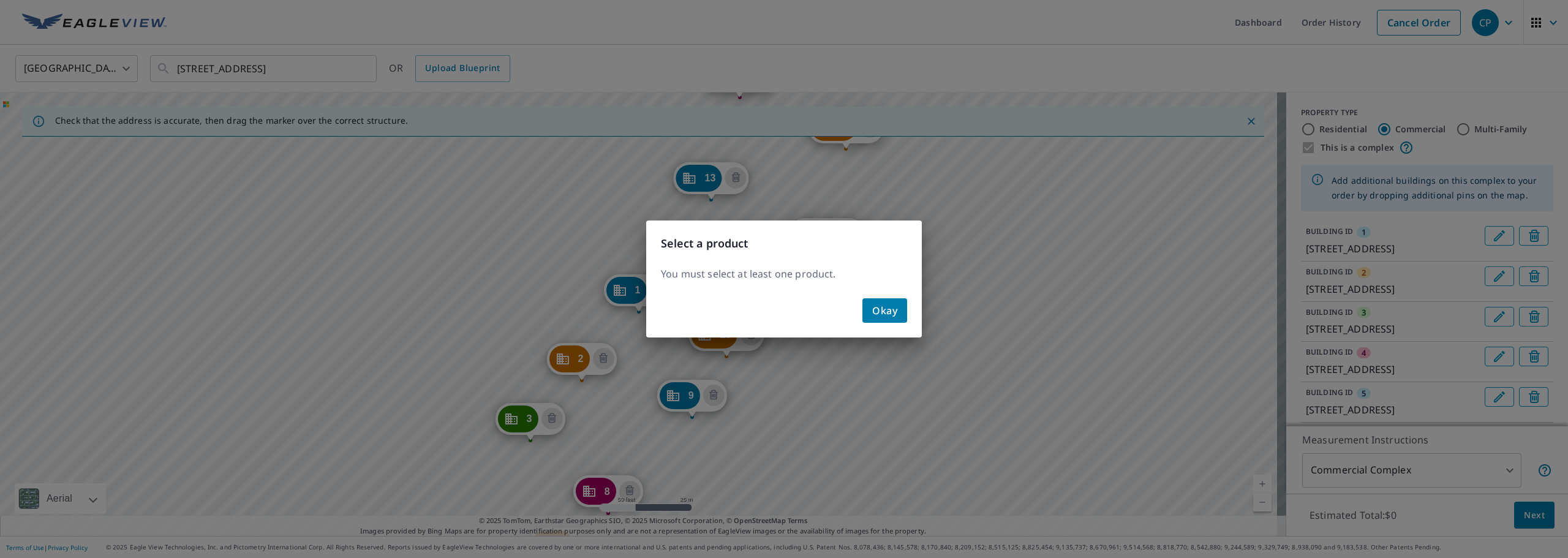
click at [866, 310] on button "Okay" at bounding box center [884, 310] width 45 height 25
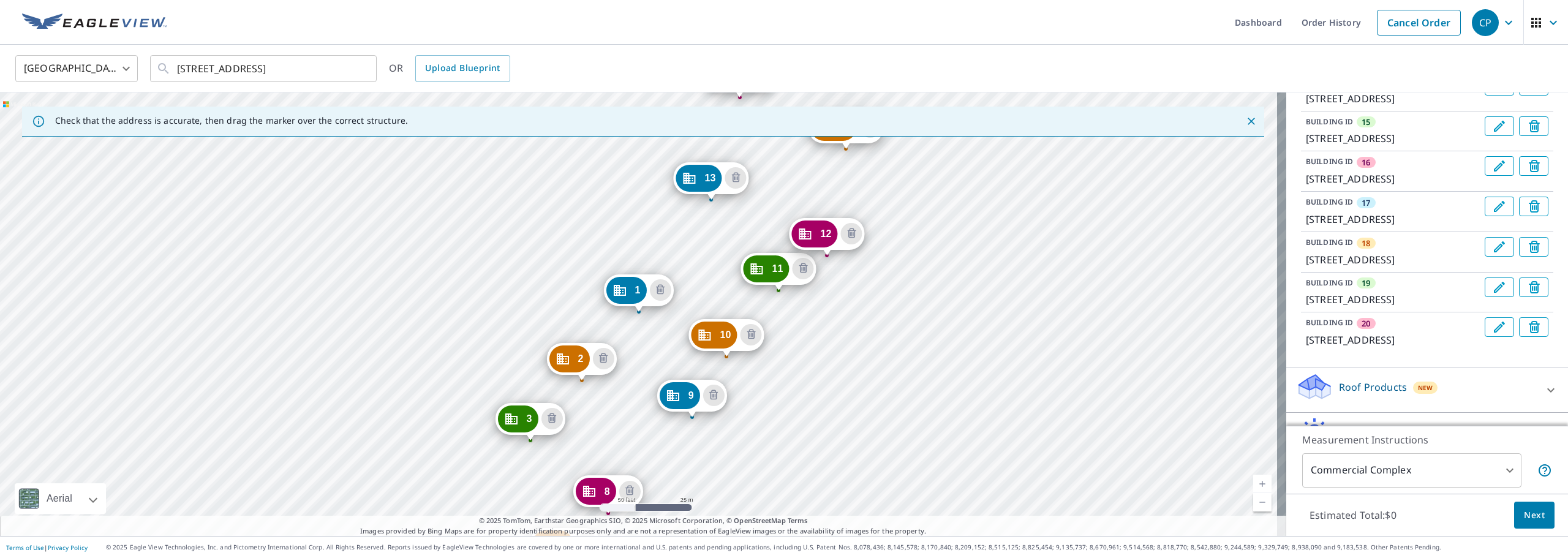
scroll to position [1046, 0]
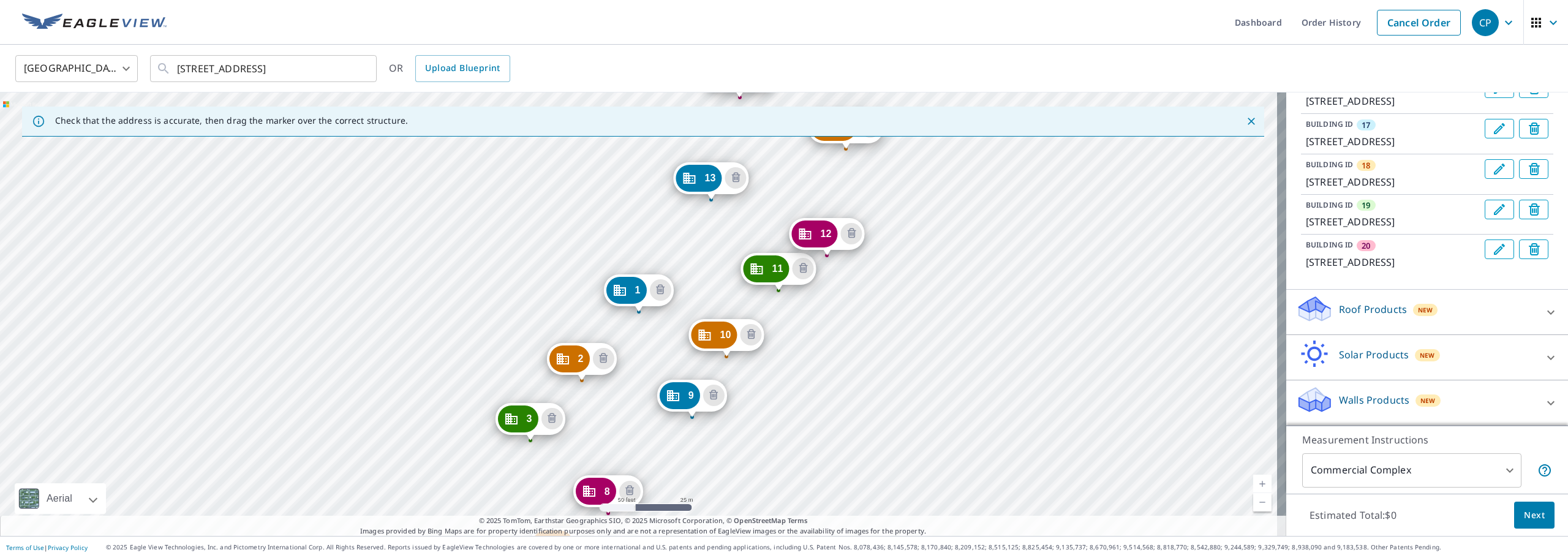
click at [1354, 316] on p "Roof Products" at bounding box center [1372, 310] width 68 height 15
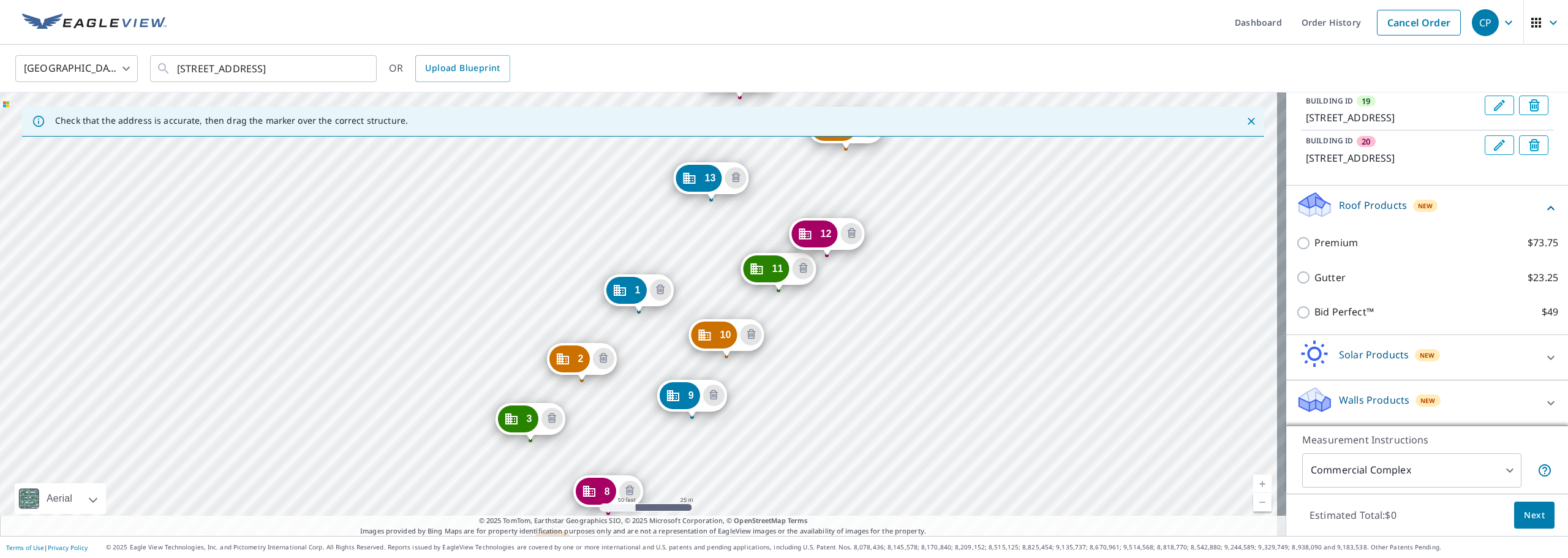
scroll to position [1150, 0]
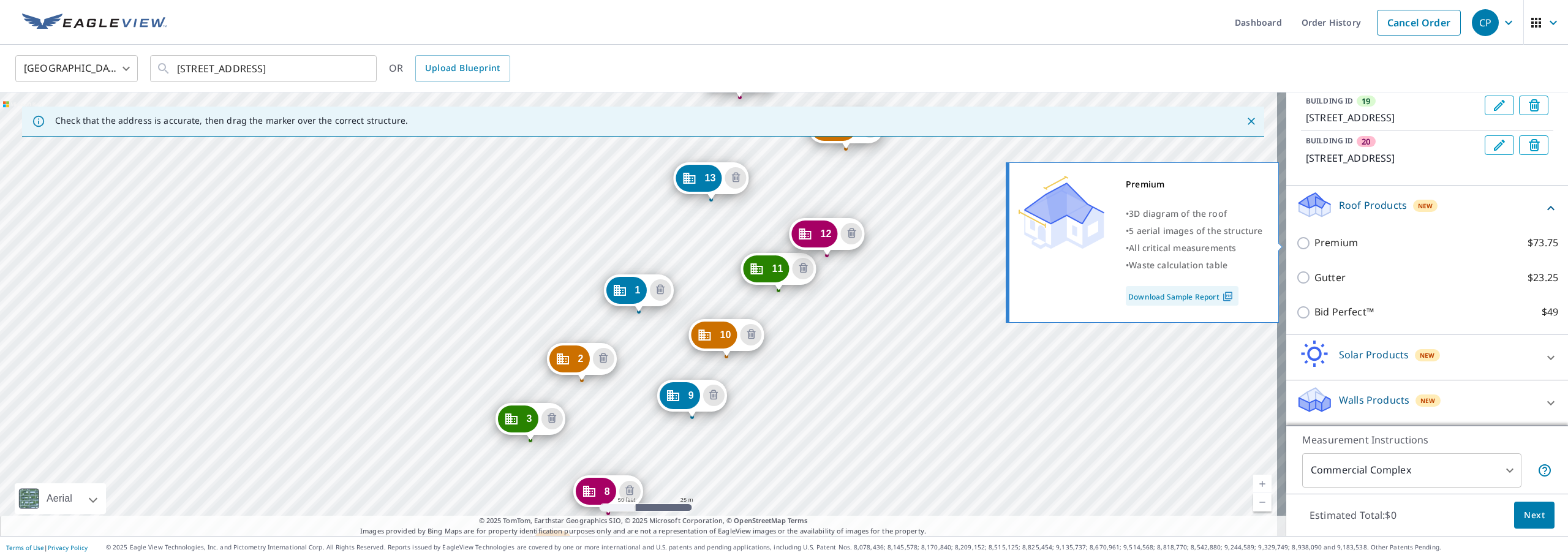
click at [1316, 249] on p "Premium" at bounding box center [1336, 243] width 43 height 15
click at [1314, 249] on input "Premium $73.75" at bounding box center [1305, 244] width 19 height 15
checkbox input "true"
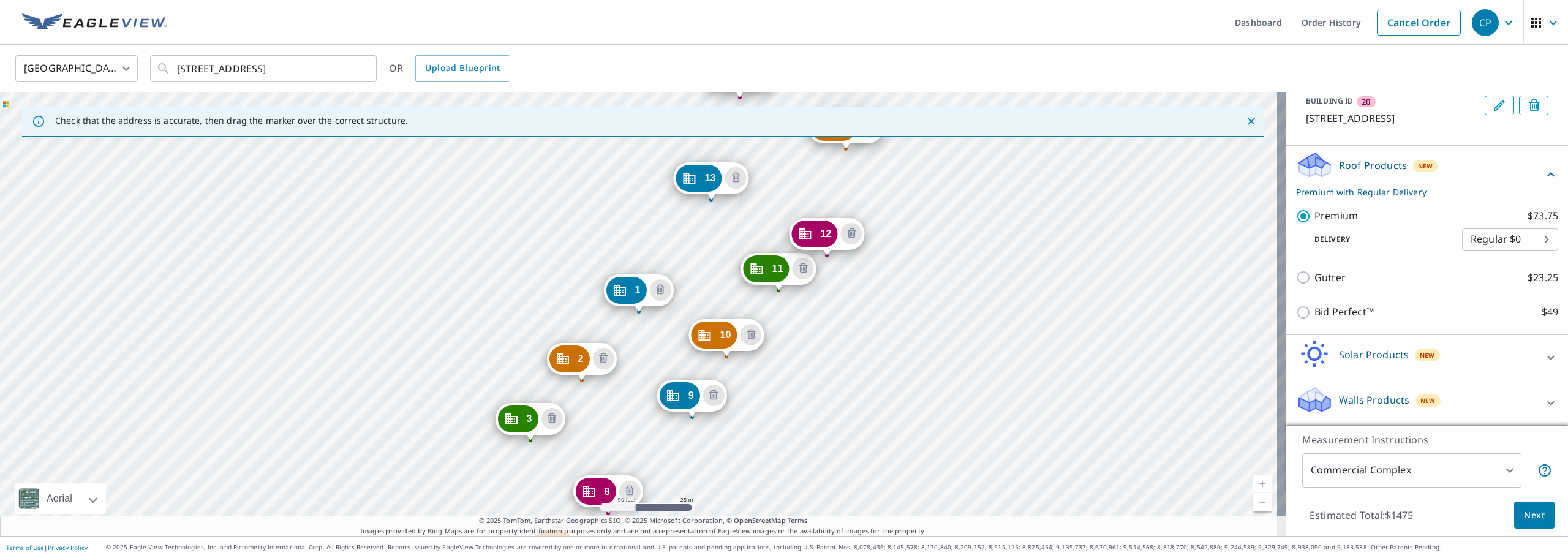
click at [1308, 246] on div "Premium $73.75 Delivery Regular $0 8 ​" at bounding box center [1427, 230] width 262 height 62
click at [1472, 284] on body "CP CP Dashboard Order History Cancel Order CP [GEOGRAPHIC_DATA] [GEOGRAPHIC_DAT…" at bounding box center [784, 279] width 1568 height 558
click at [1489, 242] on div at bounding box center [784, 279] width 1568 height 558
click at [1525, 514] on span "Next" at bounding box center [1534, 515] width 21 height 15
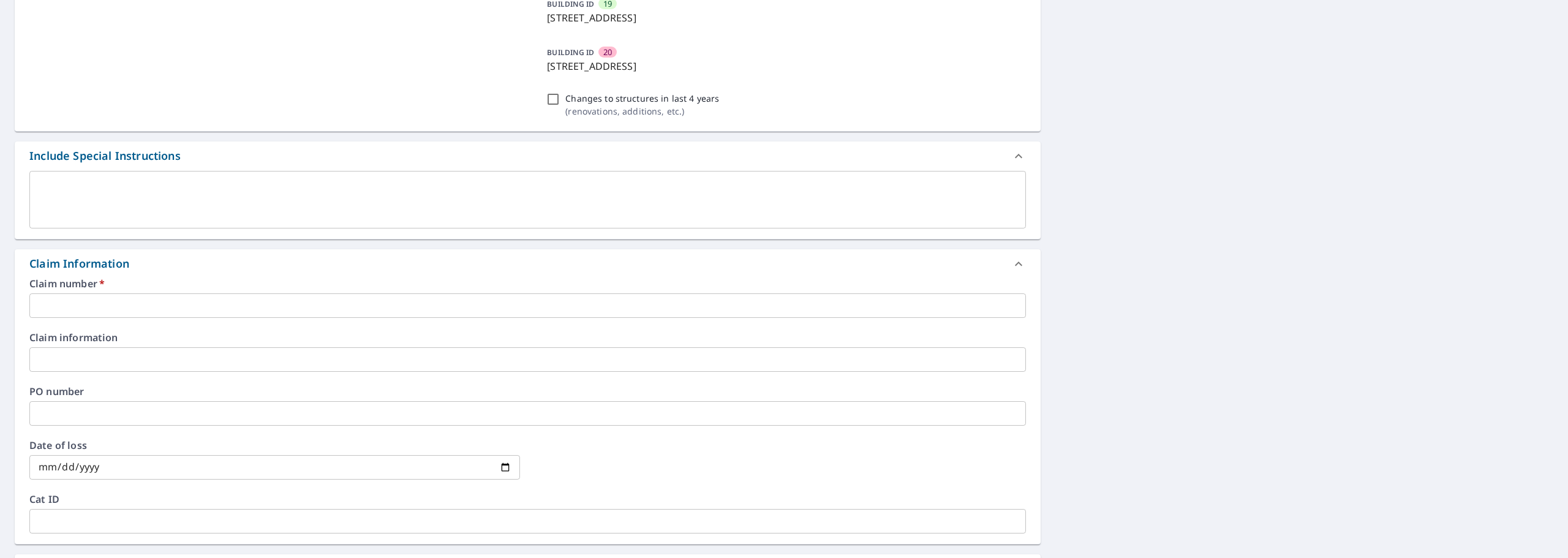
scroll to position [958, 0]
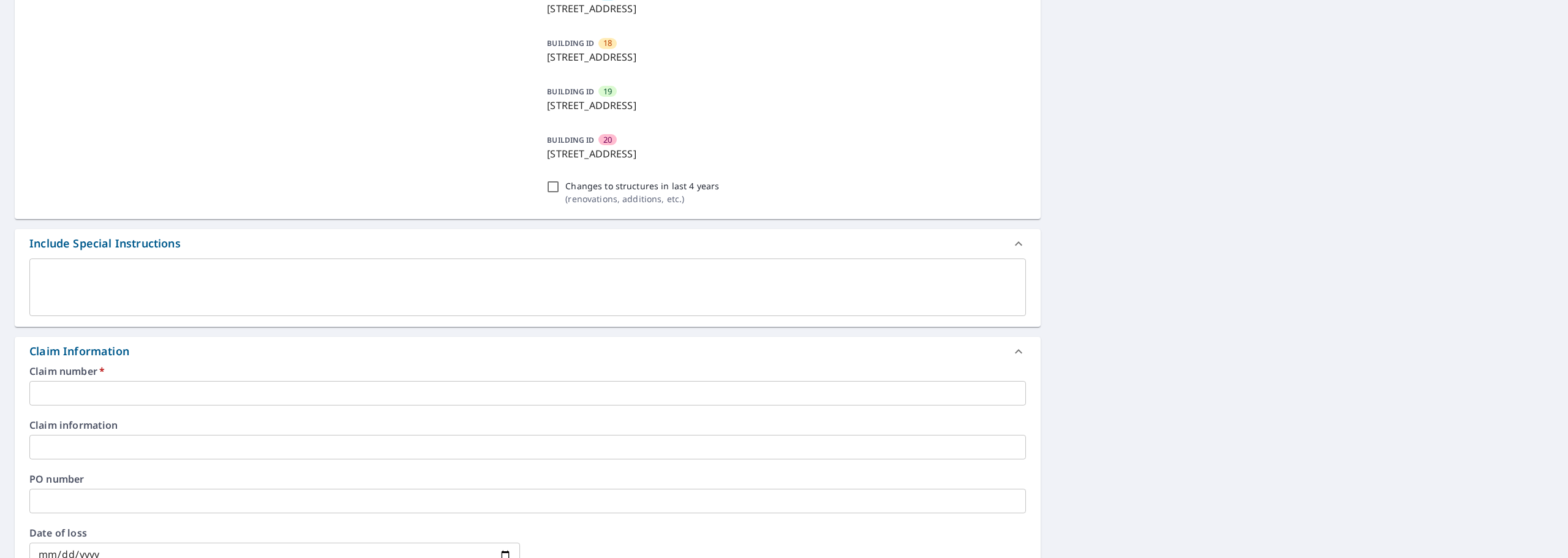
click at [154, 384] on input "text" at bounding box center [527, 393] width 996 height 25
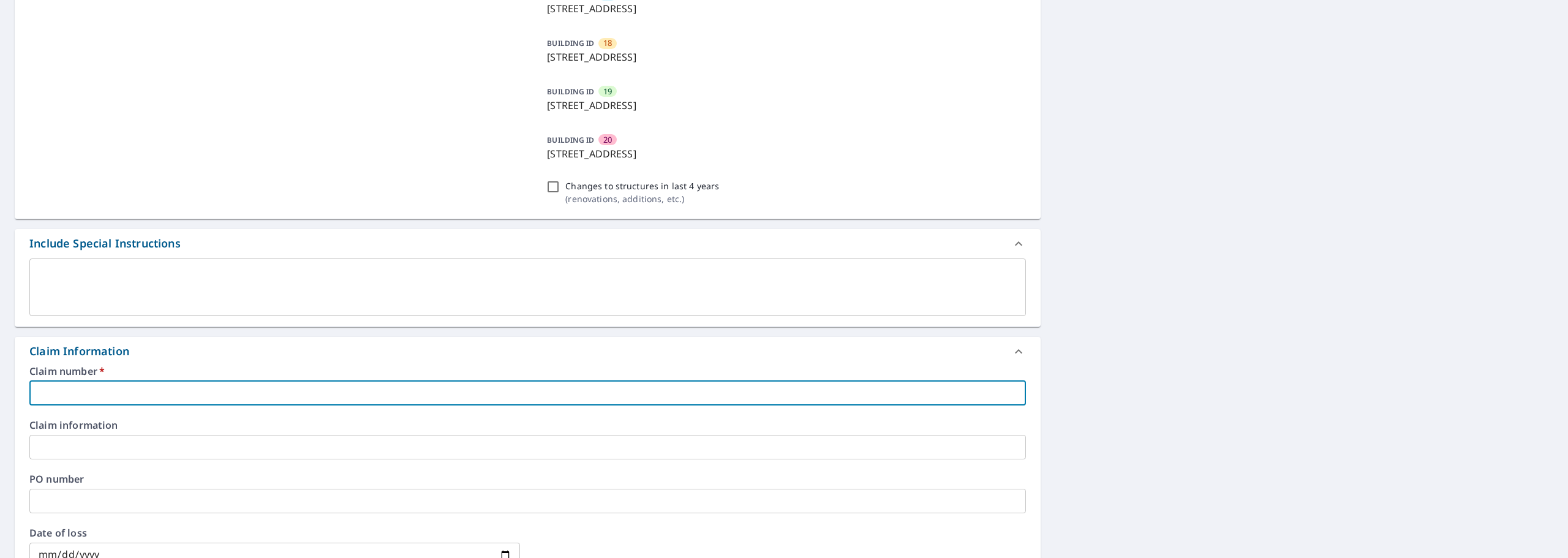
type input "h"
checkbox input "true"
type input "ha"
checkbox input "true"
type input "har"
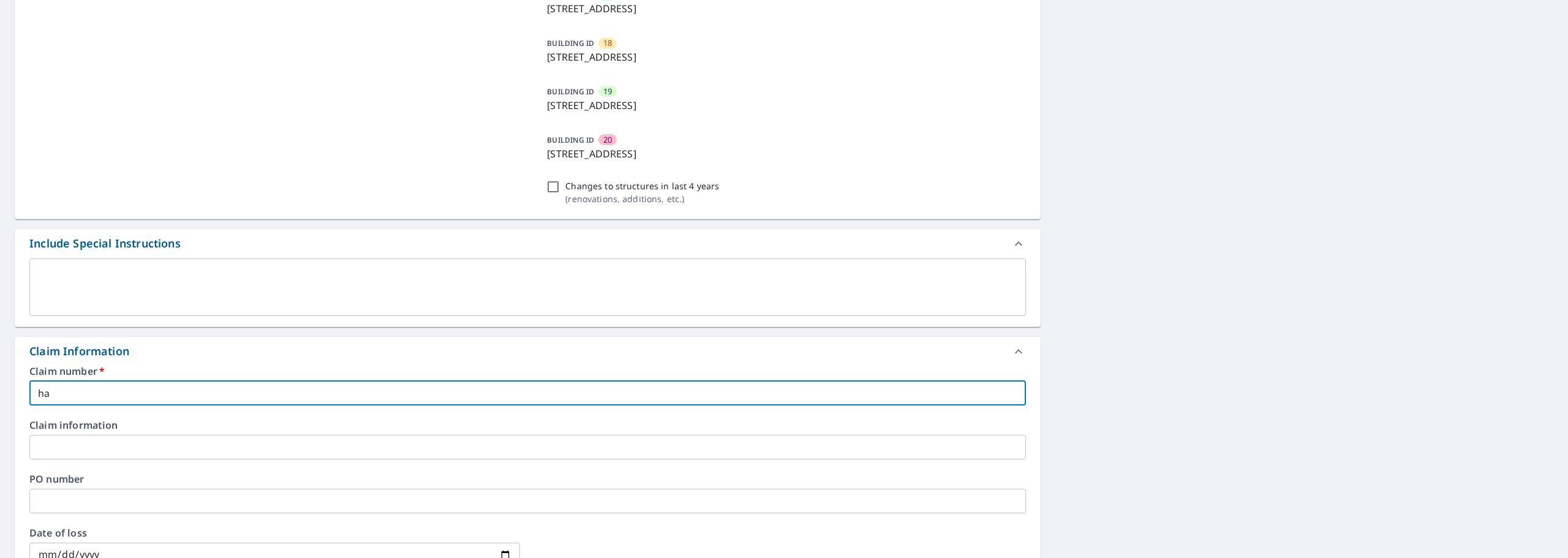
checkbox input "true"
type input "harb"
checkbox input "true"
type input "harbo"
checkbox input "true"
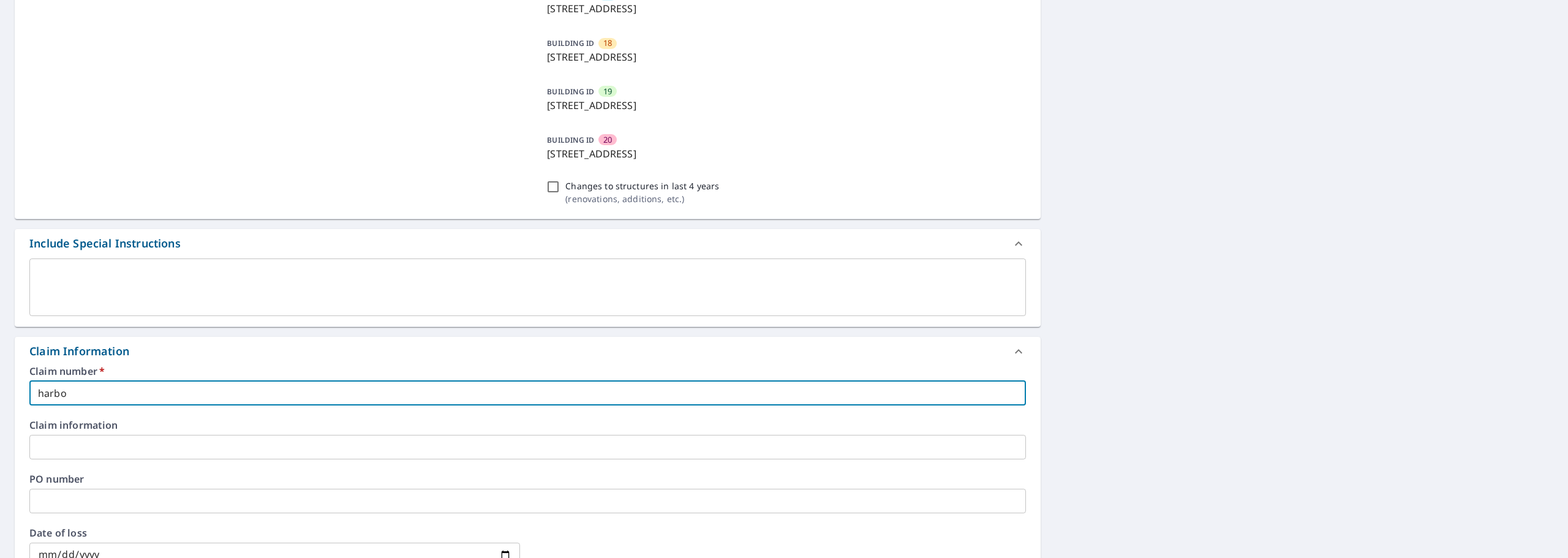
type input "harbou"
checkbox input "true"
type input "harbour"
checkbox input "true"
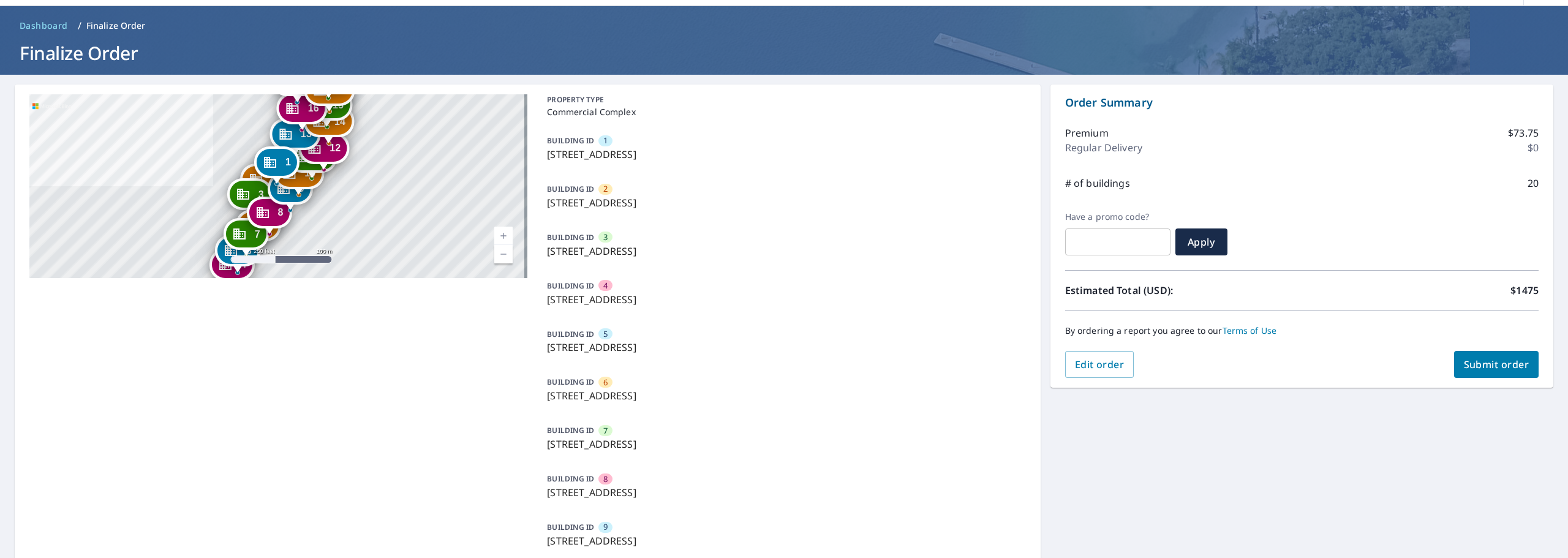
scroll to position [0, 0]
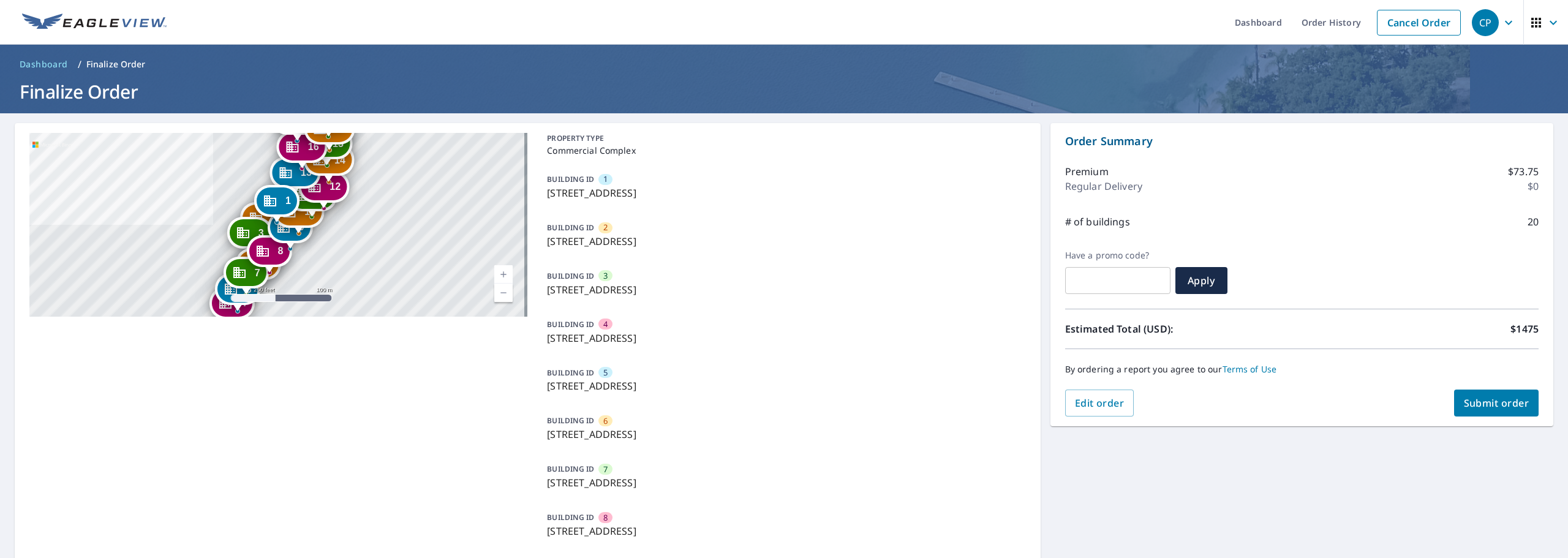
type input "harbour"
click at [1490, 415] on button "Submit order" at bounding box center [1497, 404] width 85 height 27
checkbox input "true"
